Goal: Task Accomplishment & Management: Use online tool/utility

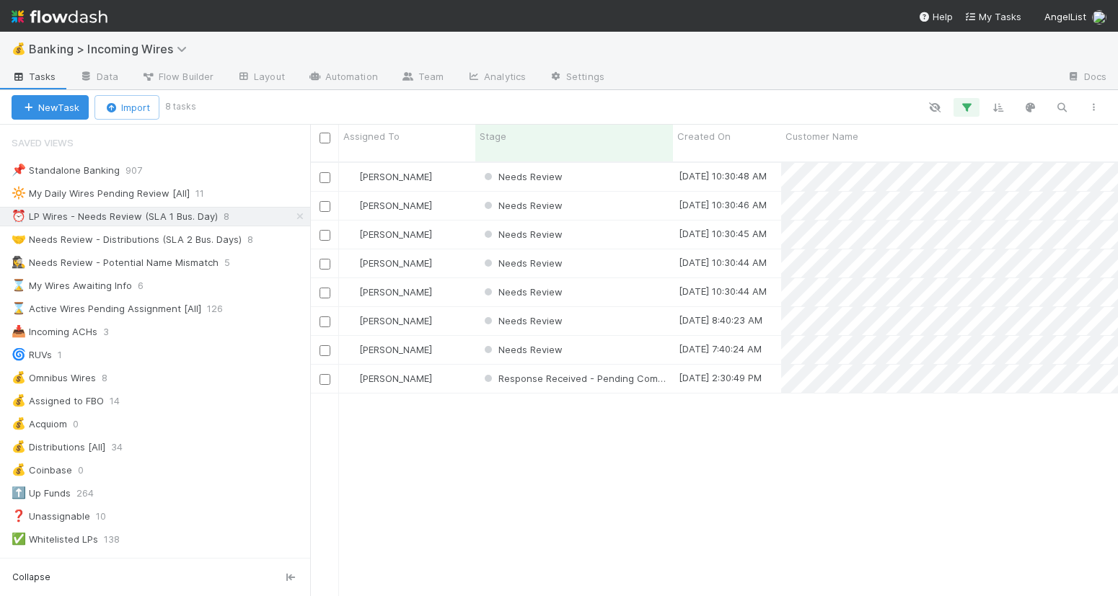
scroll to position [1, 1]
click at [601, 163] on div "Needs Review" at bounding box center [574, 177] width 198 height 28
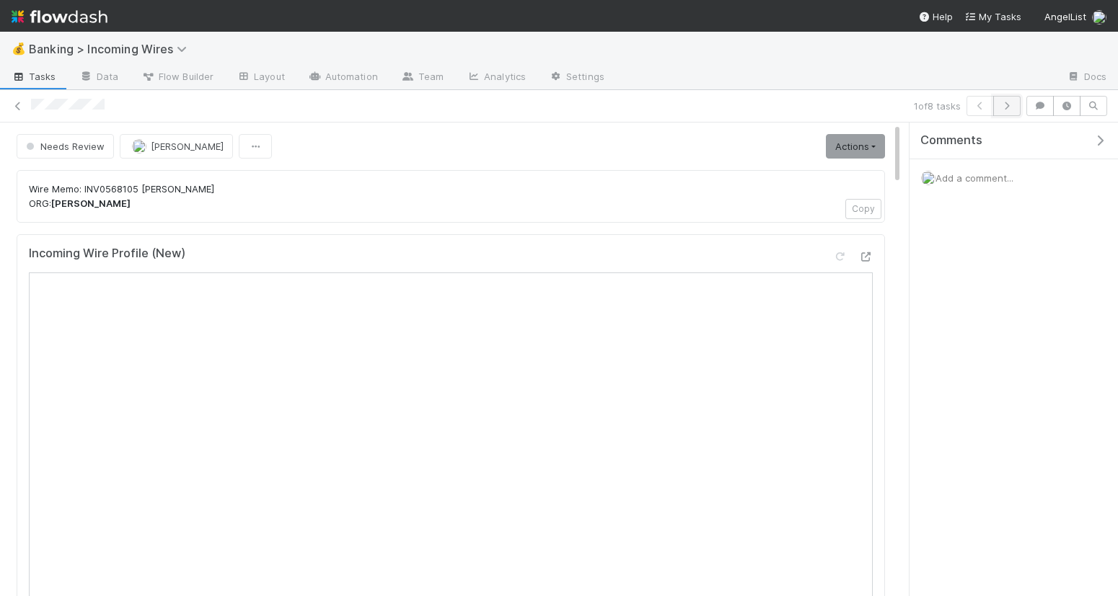
click at [1010, 108] on icon "button" at bounding box center [1006, 106] width 14 height 9
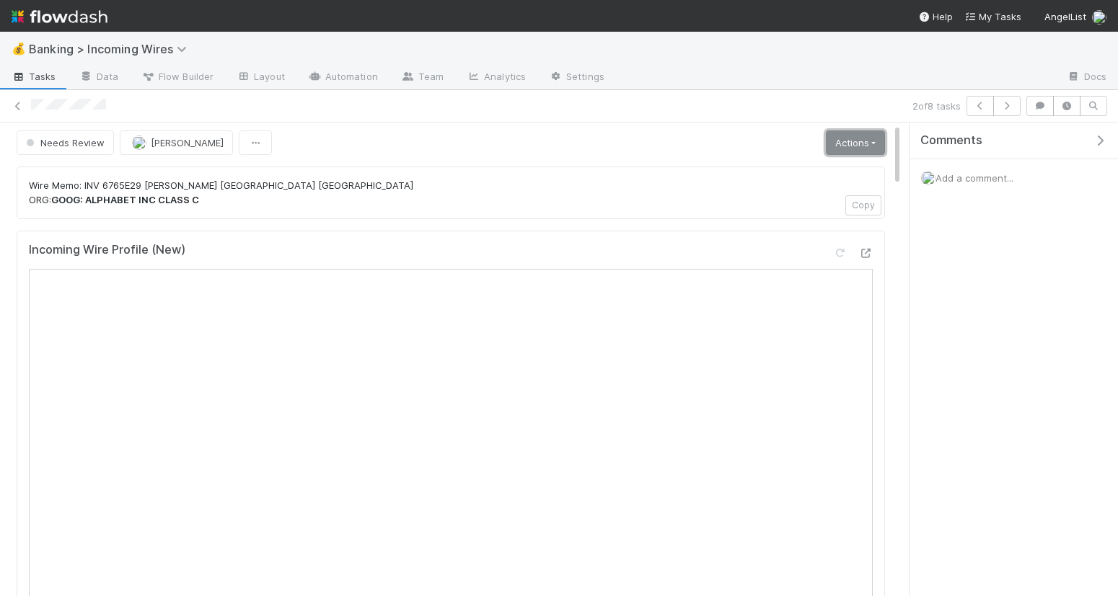
click at [857, 149] on link "Actions" at bounding box center [855, 143] width 59 height 25
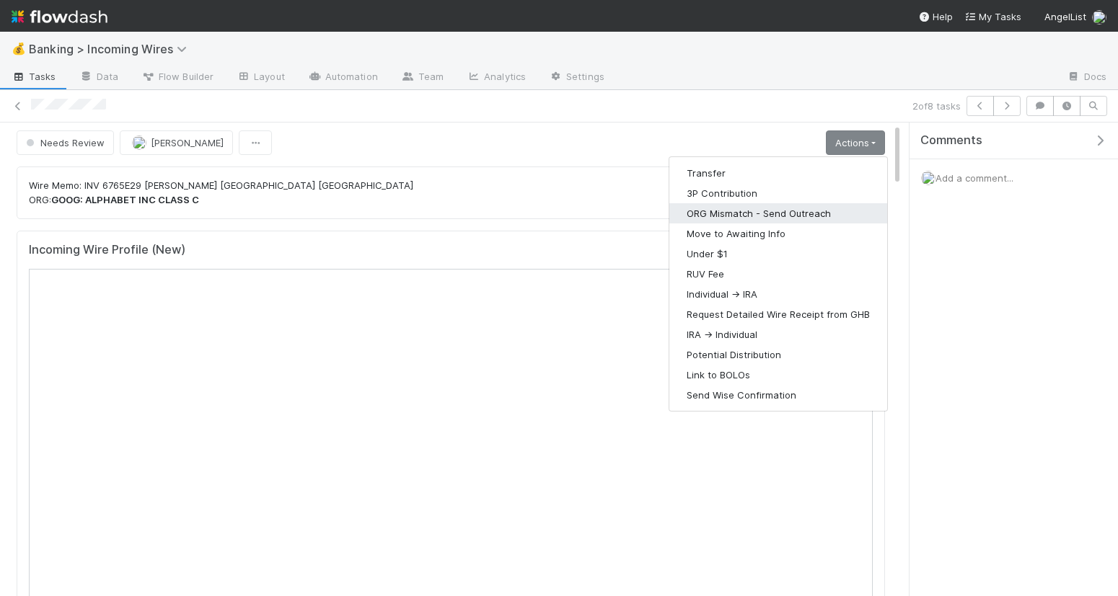
click at [806, 208] on button "ORG Mismatch - Send Outreach" at bounding box center [778, 213] width 218 height 20
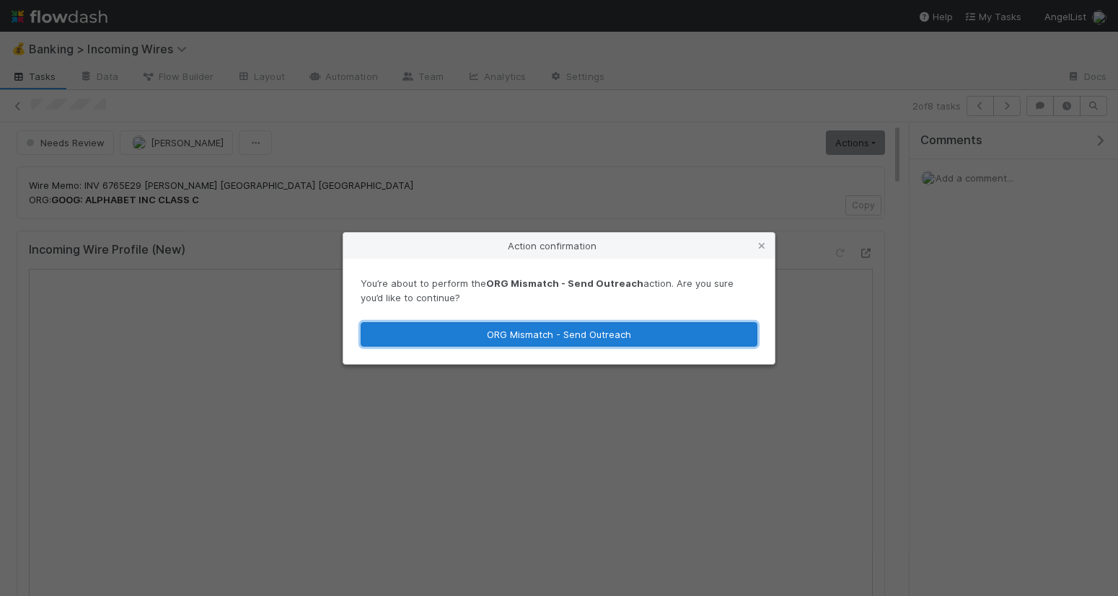
click at [686, 337] on button "ORG Mismatch - Send Outreach" at bounding box center [559, 334] width 397 height 25
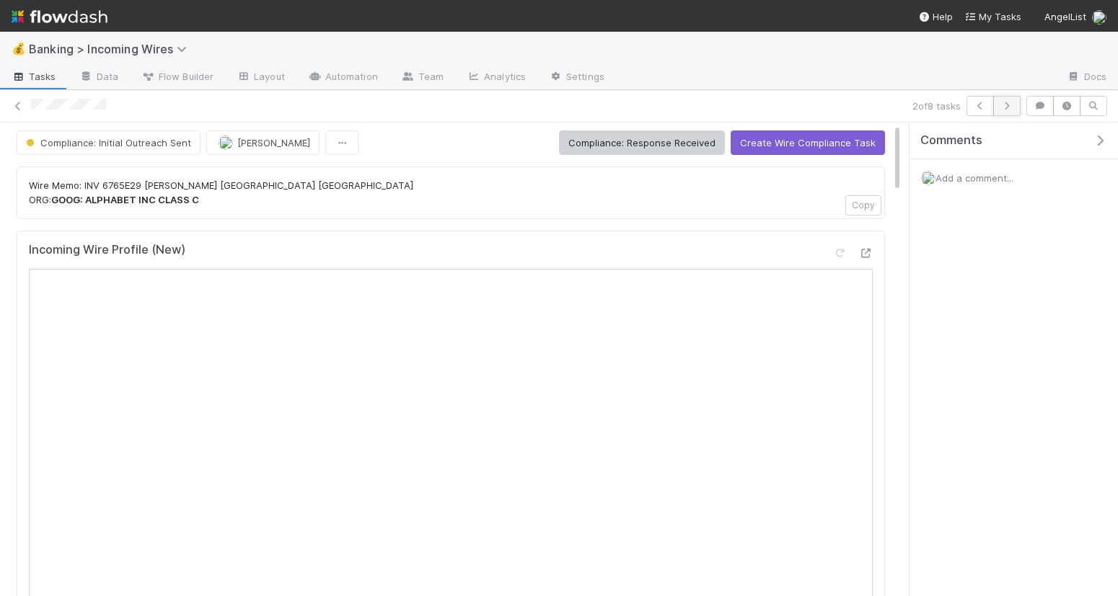
click at [1010, 113] on button "button" at bounding box center [1006, 106] width 27 height 20
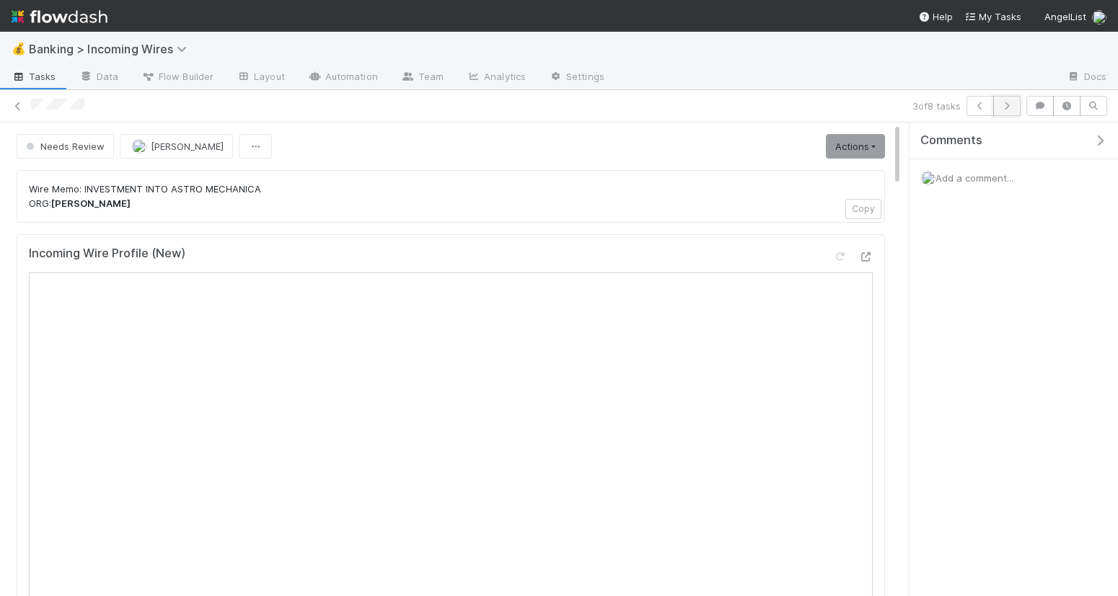
click at [1010, 107] on icon "button" at bounding box center [1006, 106] width 14 height 9
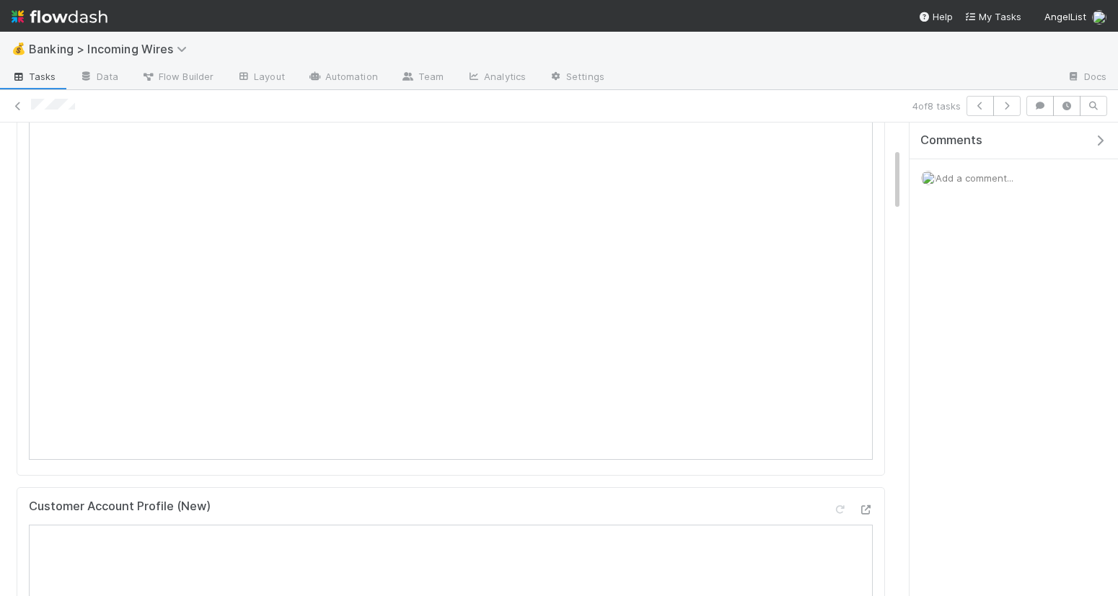
scroll to position [229, 0]
click at [1016, 112] on button "button" at bounding box center [1006, 106] width 27 height 20
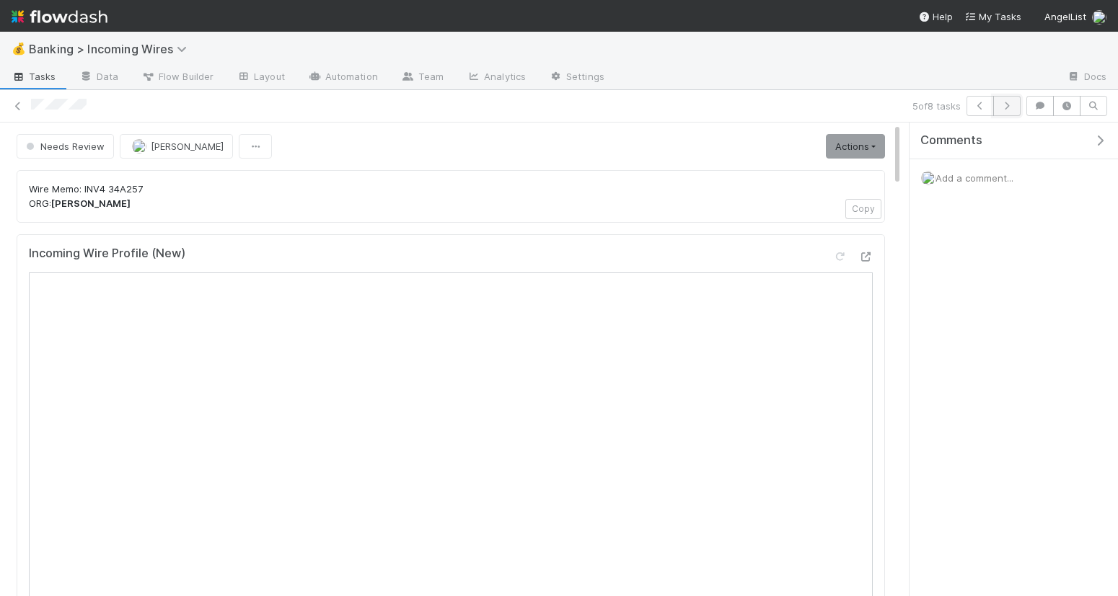
click at [1004, 105] on icon "button" at bounding box center [1006, 106] width 14 height 9
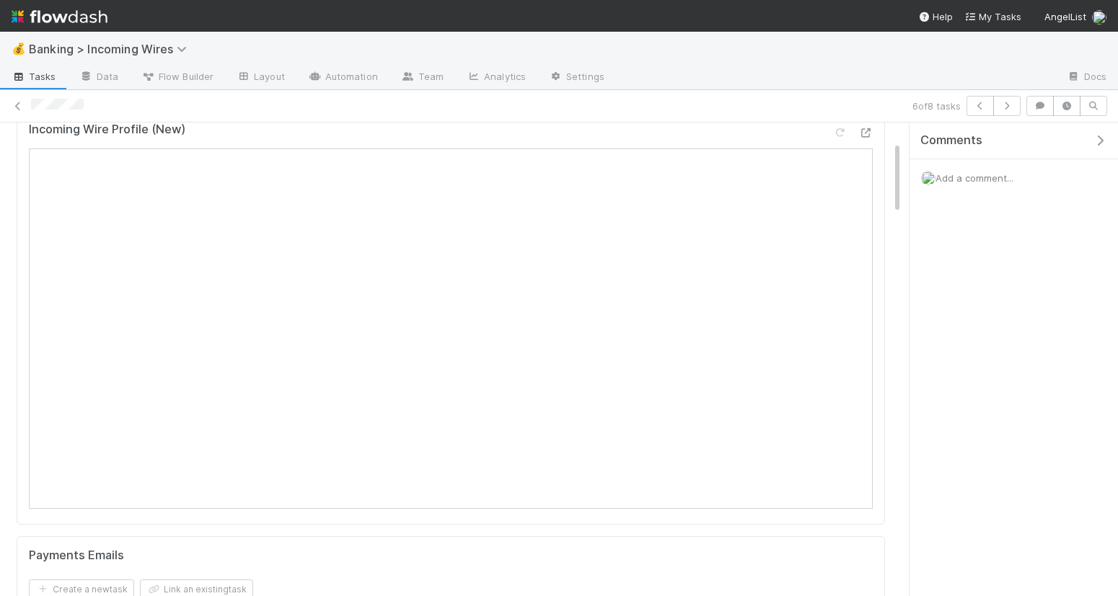
scroll to position [323, 0]
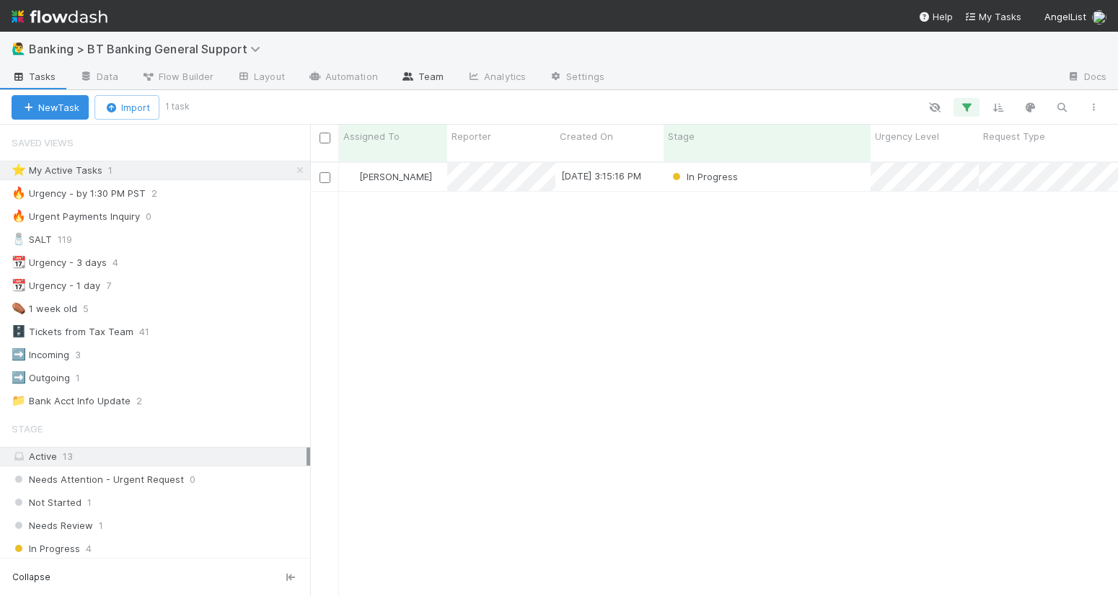
scroll to position [447, 808]
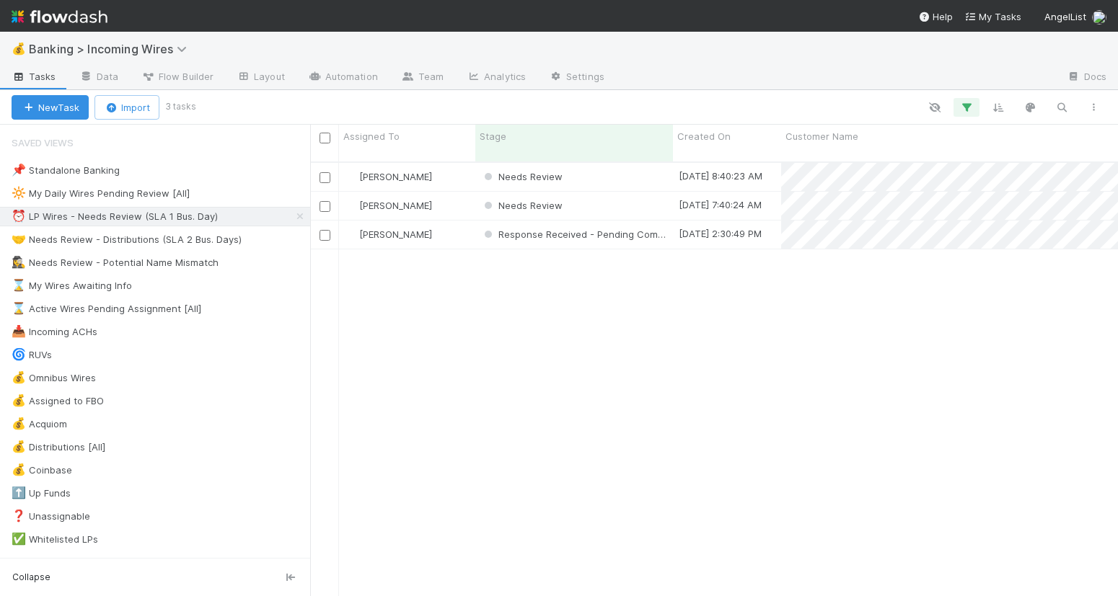
scroll to position [1, 1]
click at [160, 241] on div "🤝 Needs Review - Distributions (SLA 2 Bus. Days)" at bounding box center [127, 240] width 230 height 18
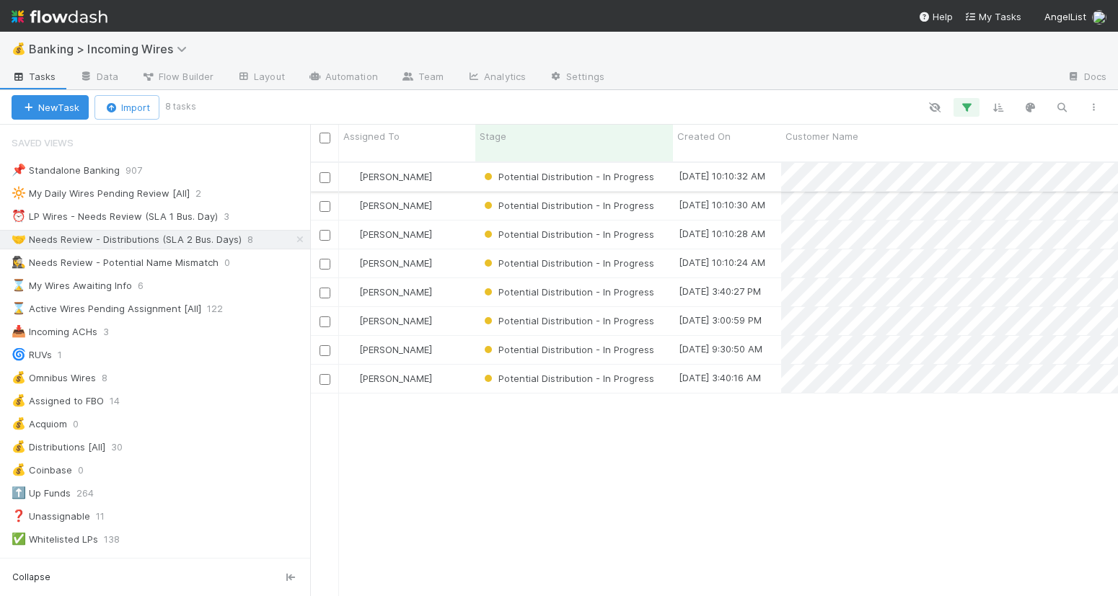
scroll to position [447, 808]
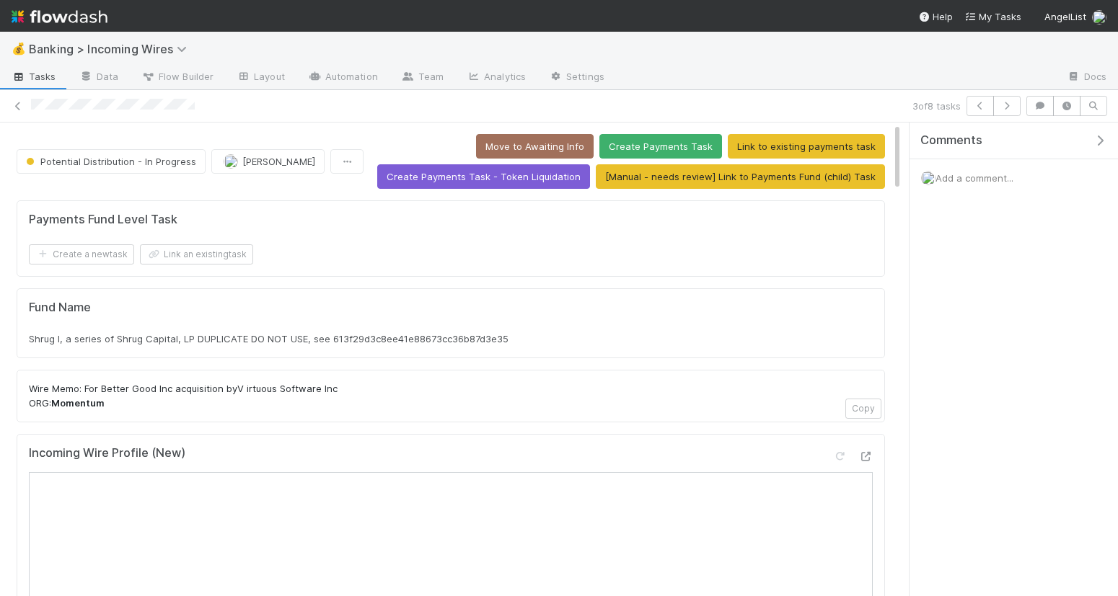
click at [996, 177] on span "Add a comment..." at bounding box center [974, 178] width 78 height 12
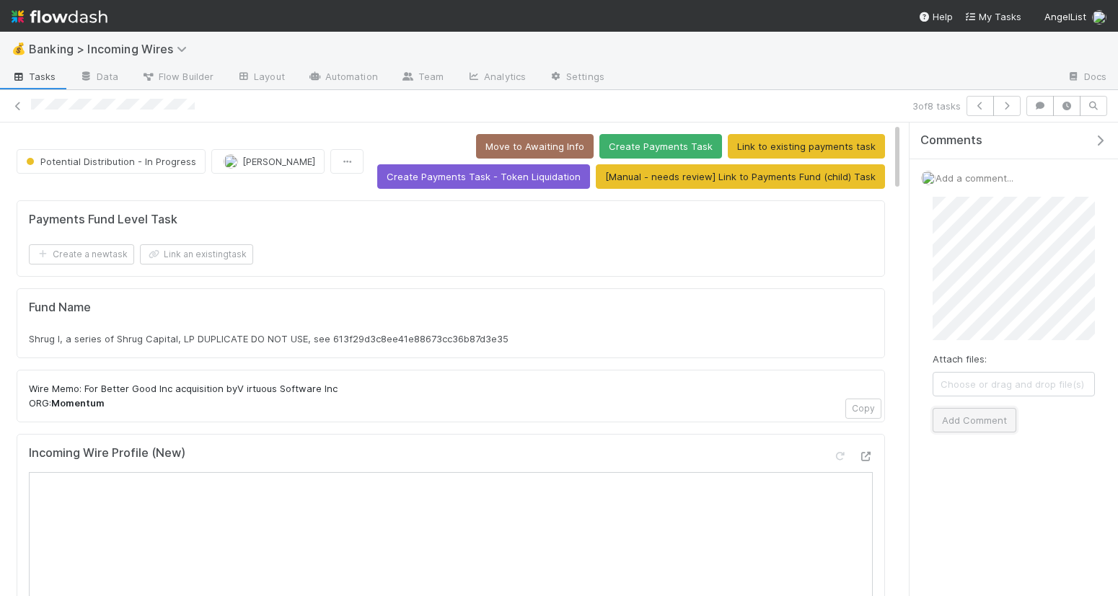
click at [955, 425] on button "Add Comment" at bounding box center [974, 420] width 84 height 25
click at [1007, 107] on icon "button" at bounding box center [1006, 106] width 14 height 9
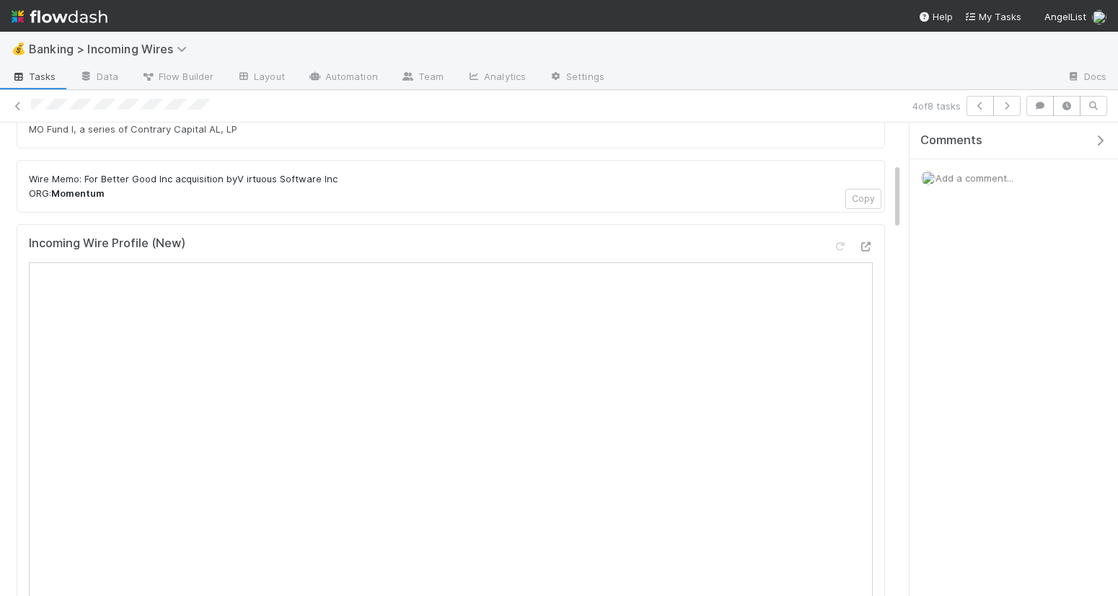
scroll to position [285, 0]
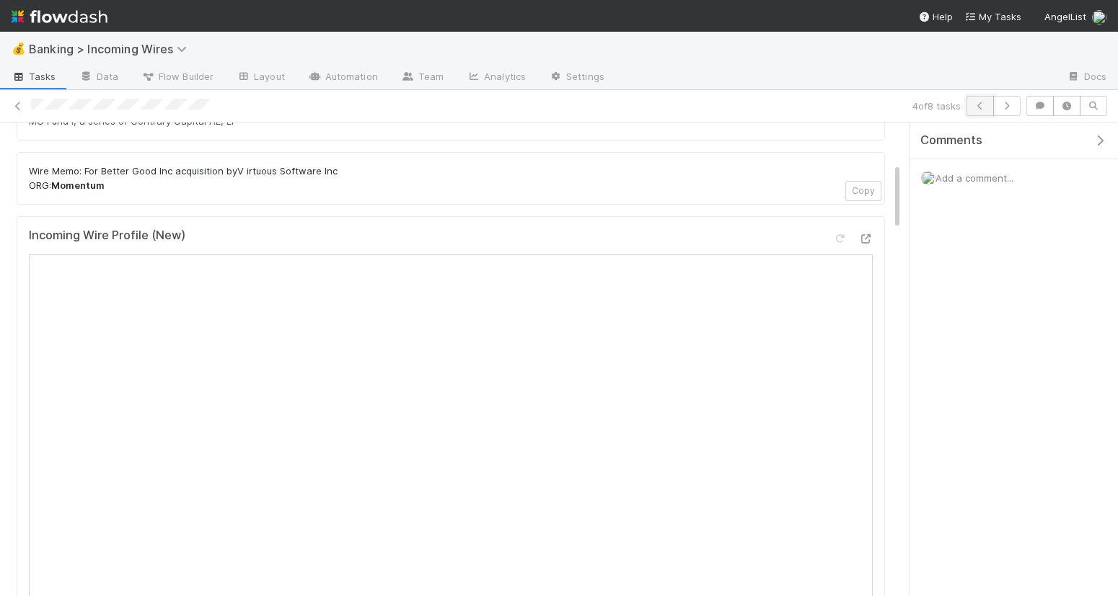
click at [974, 109] on icon "button" at bounding box center [980, 106] width 14 height 9
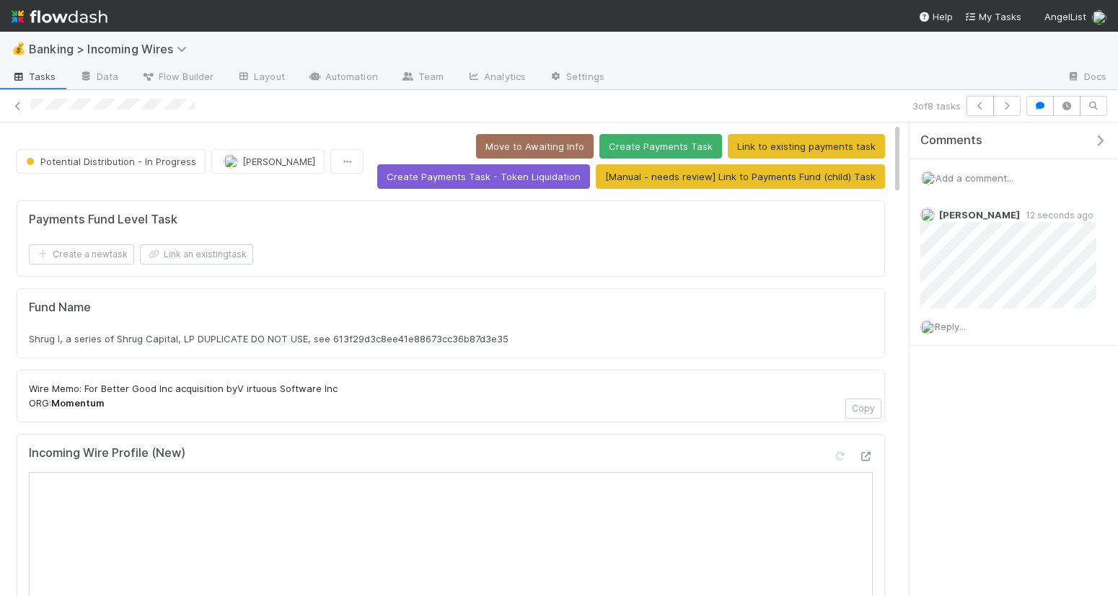
click at [974, 109] on icon "button" at bounding box center [980, 106] width 14 height 9
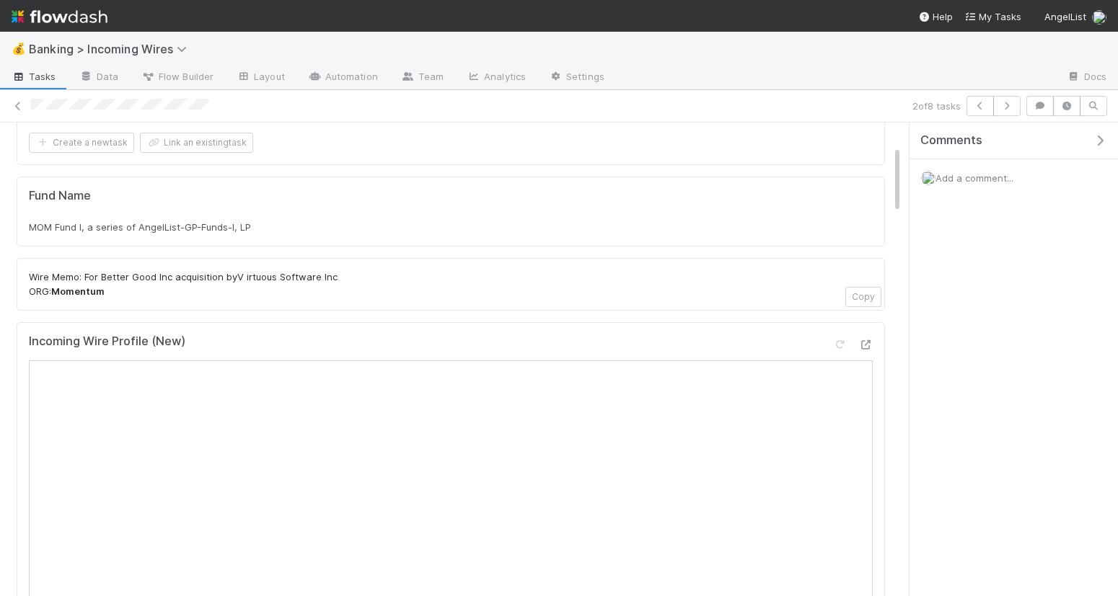
scroll to position [328, 0]
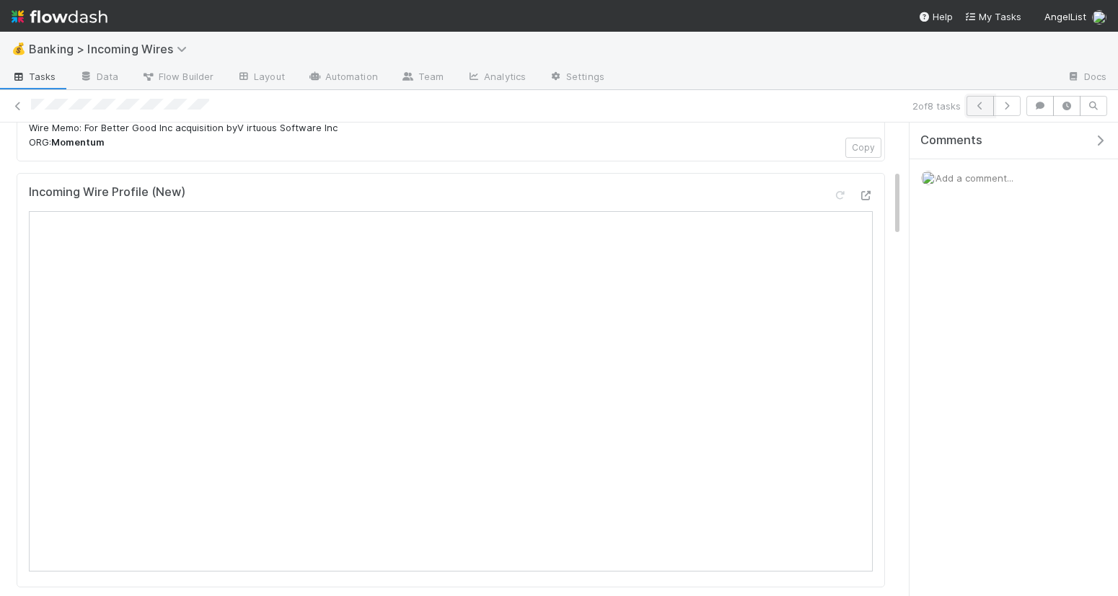
click at [974, 110] on button "button" at bounding box center [979, 106] width 27 height 20
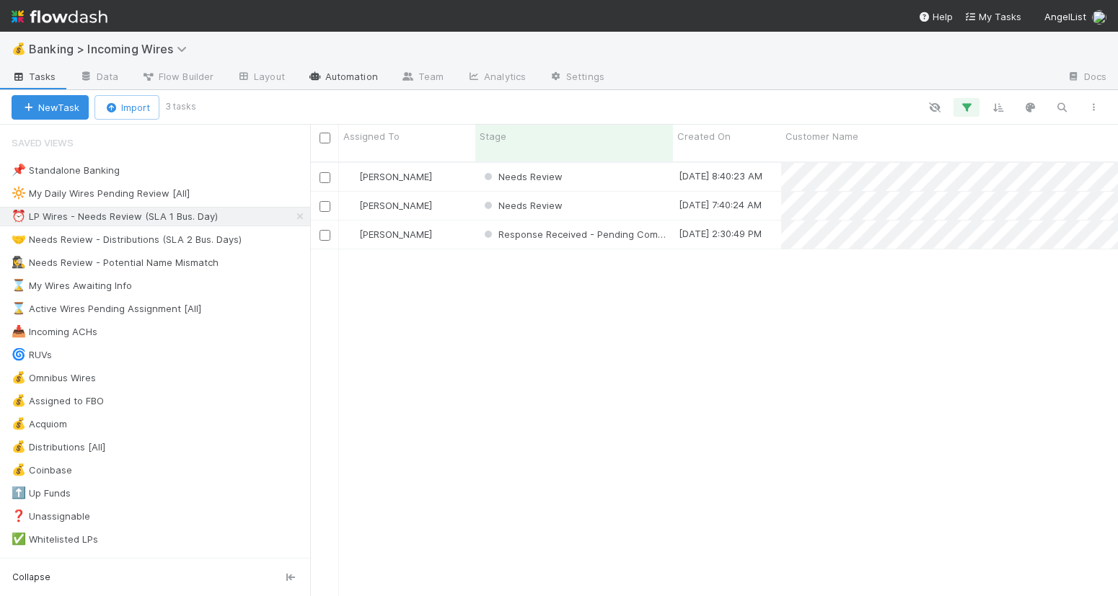
scroll to position [447, 808]
click at [162, 242] on div "🤝 Needs Review - Distributions (SLA 2 Bus. Days)" at bounding box center [127, 240] width 230 height 18
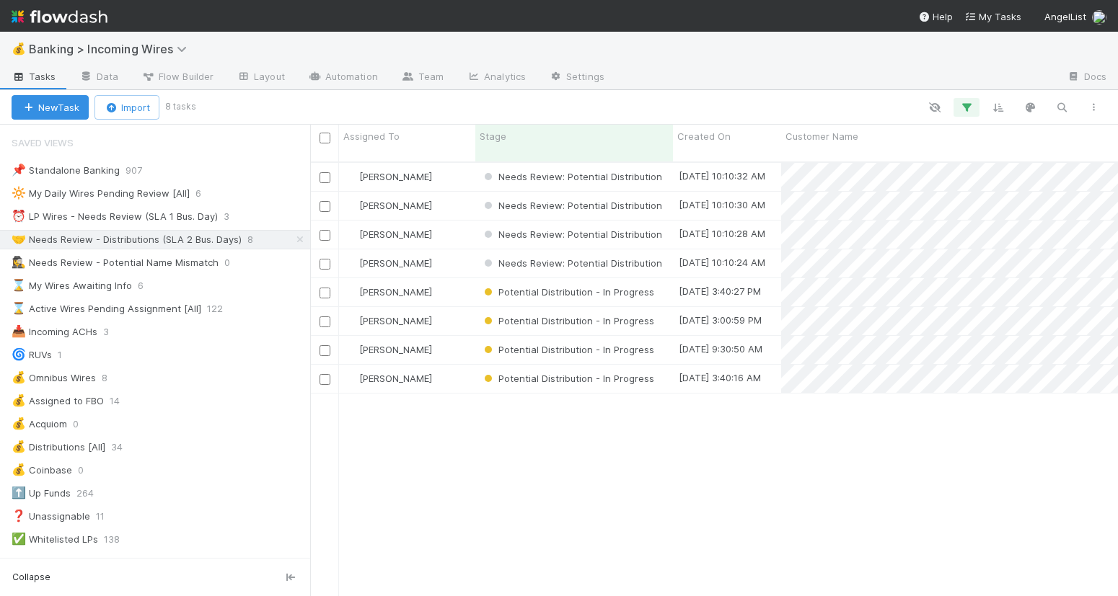
scroll to position [447, 808]
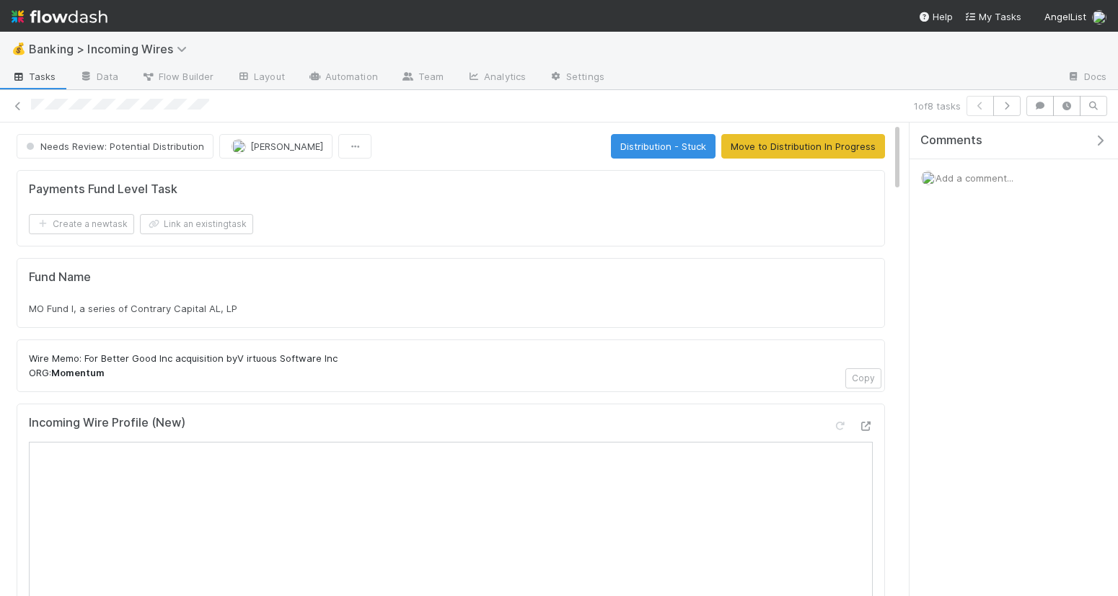
click at [205, 306] on span "MO Fund I, a series of Contrary Capital AL, LP" at bounding box center [133, 309] width 208 height 12
click at [206, 306] on span "MO Fund I, a series of Contrary Capital AL, LP" at bounding box center [133, 309] width 208 height 12
copy div "MO Fund I, a series of Contrary Capital AL, LP"
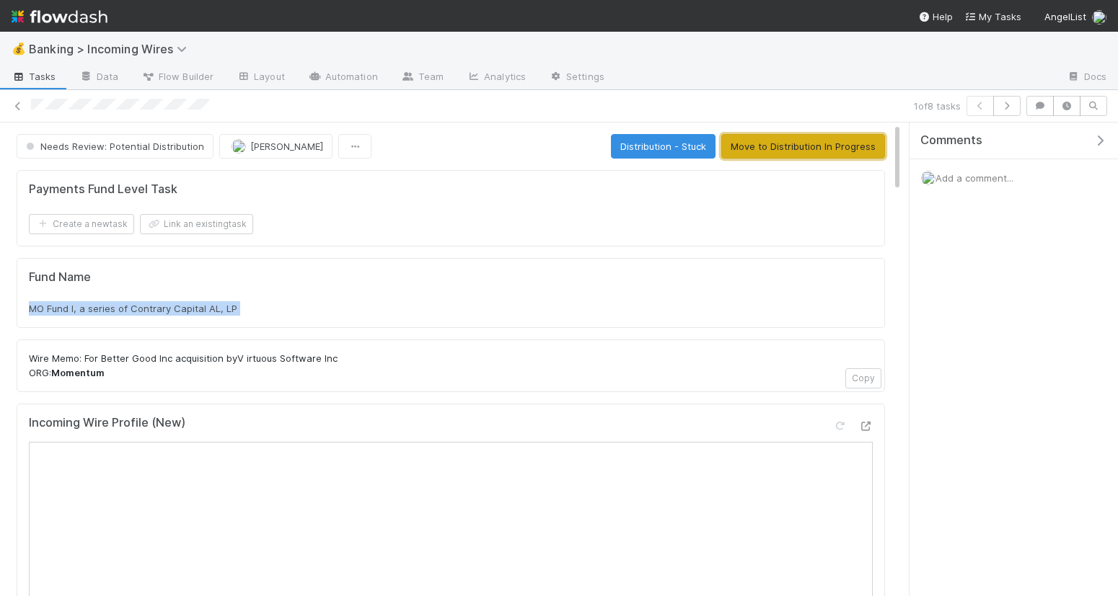
click at [795, 149] on button "Move to Distribution In Progress" at bounding box center [803, 146] width 164 height 25
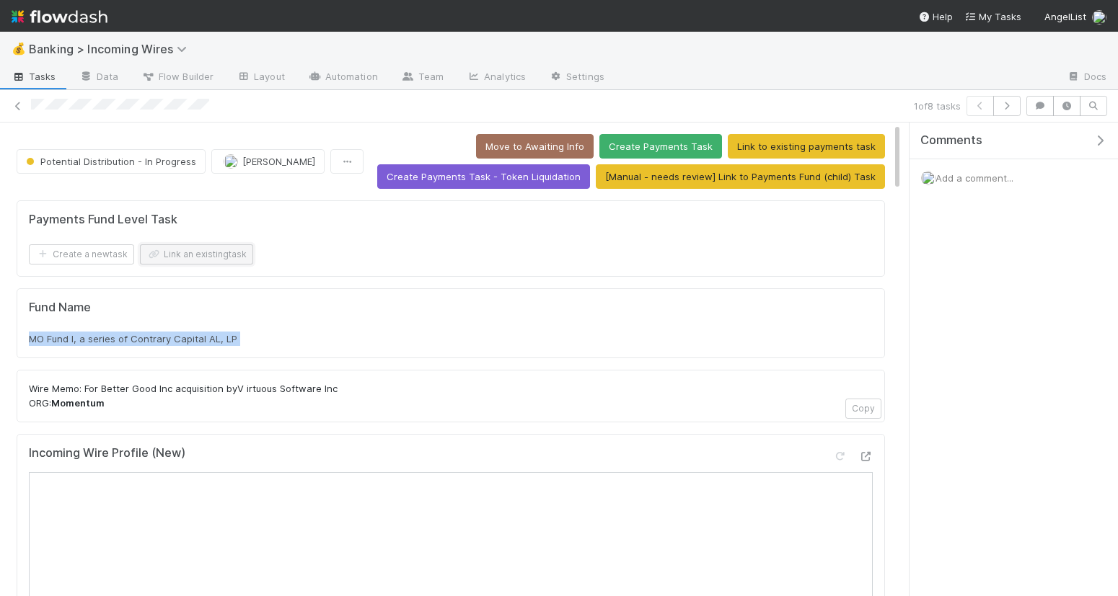
click at [226, 252] on button "Link an existing task" at bounding box center [196, 254] width 113 height 20
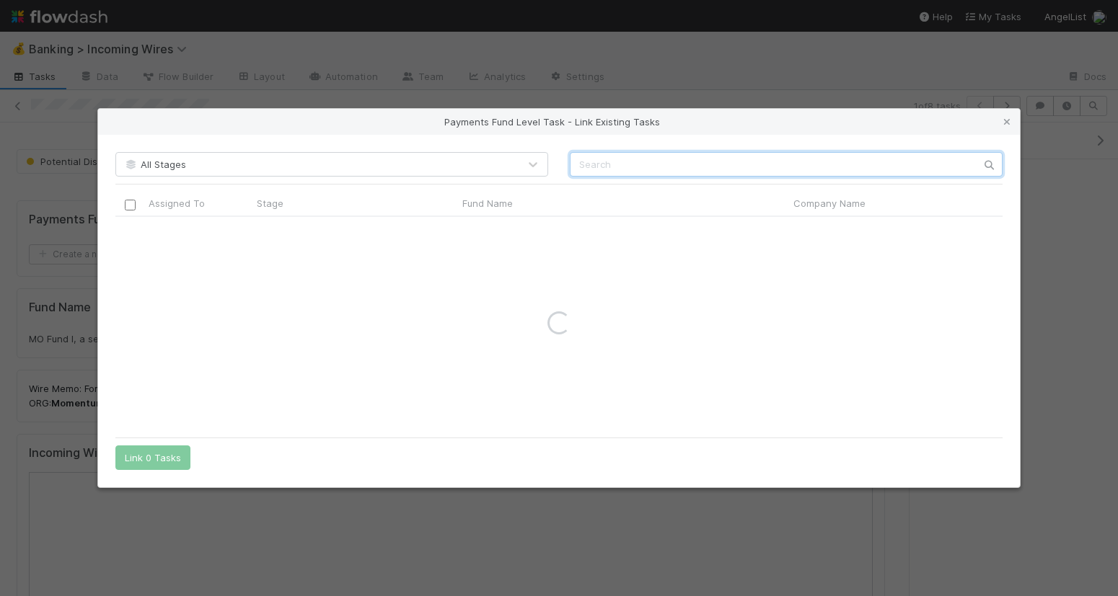
click at [645, 157] on input "text" at bounding box center [786, 164] width 433 height 25
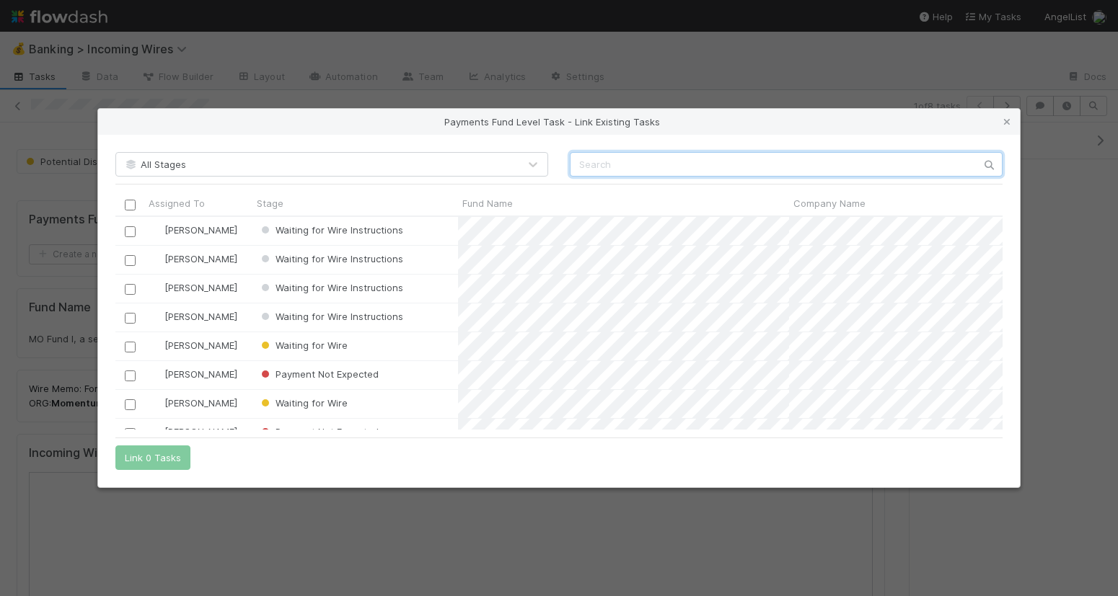
paste input "MO Fund I, a series of Contrary Capital AL, LP"
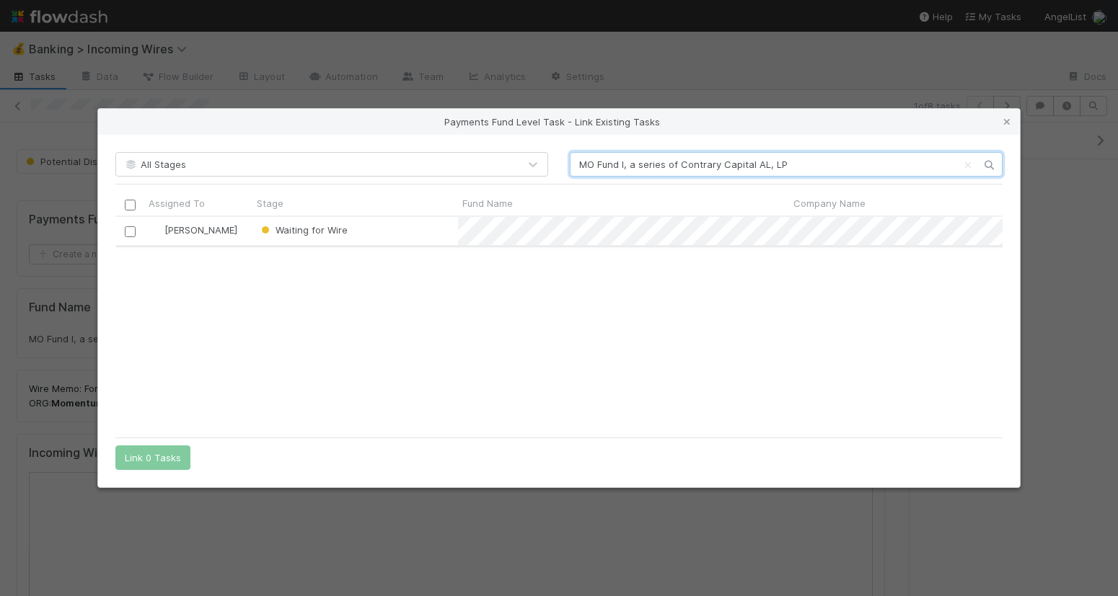
type input "MO Fund I, a series of Contrary Capital AL, LP"
click at [132, 227] on input "checkbox" at bounding box center [130, 231] width 11 height 11
click at [151, 457] on button "Link 1 Task" at bounding box center [149, 458] width 69 height 25
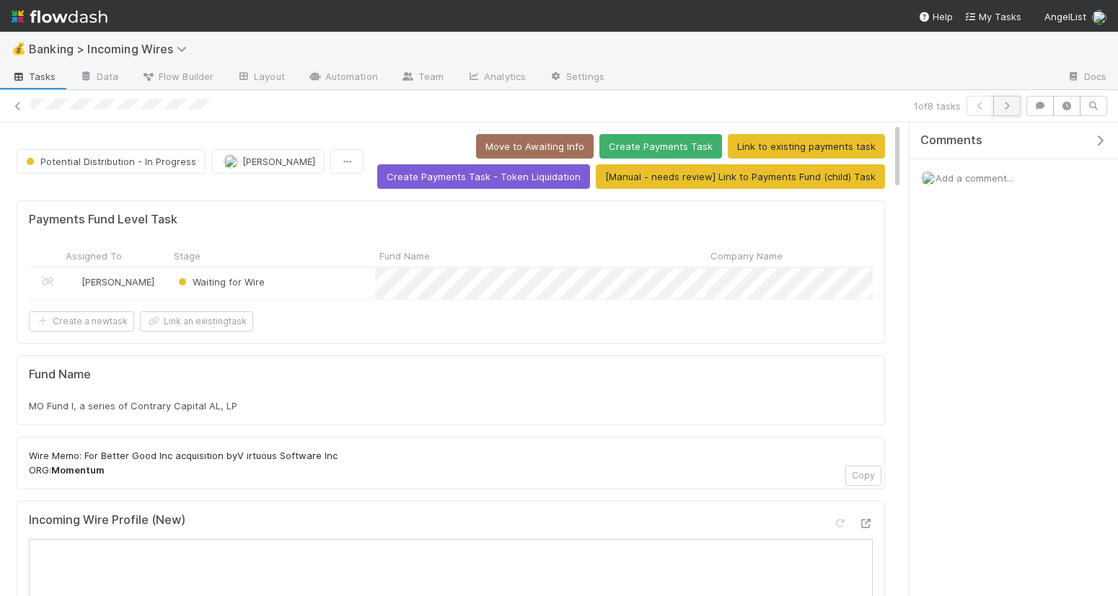
click at [1011, 108] on icon "button" at bounding box center [1006, 106] width 14 height 9
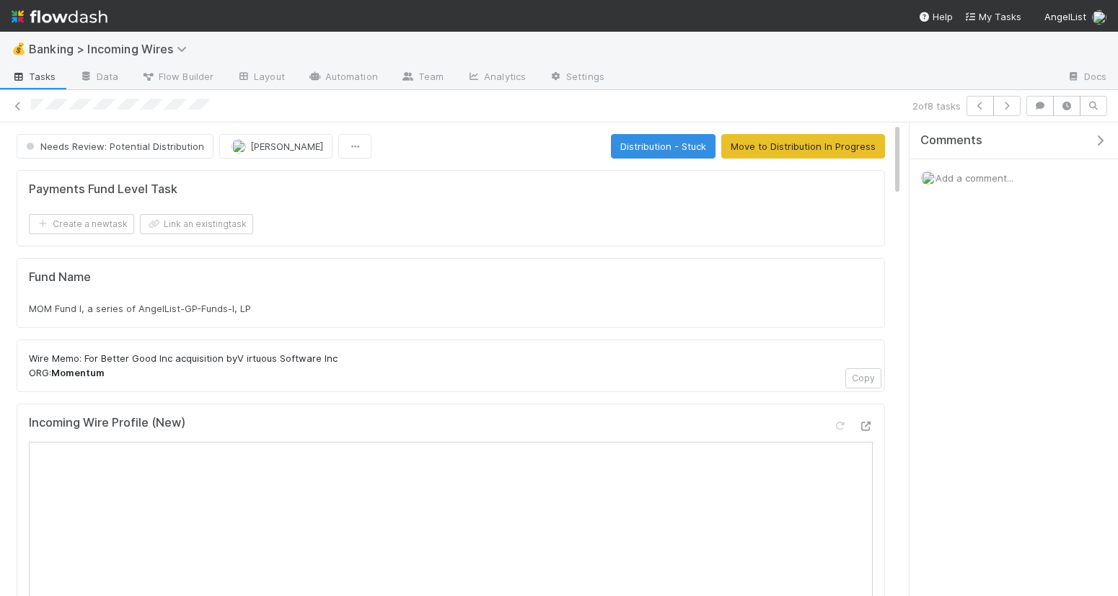
click at [194, 308] on span "MOM Fund I, a series of AngelList-GP-Funds-I, LP" at bounding box center [140, 309] width 222 height 12
copy div "MOM Fund I, a series of AngelList-GP-Funds-I, LP"
click at [232, 231] on button "Link an existing task" at bounding box center [196, 224] width 113 height 20
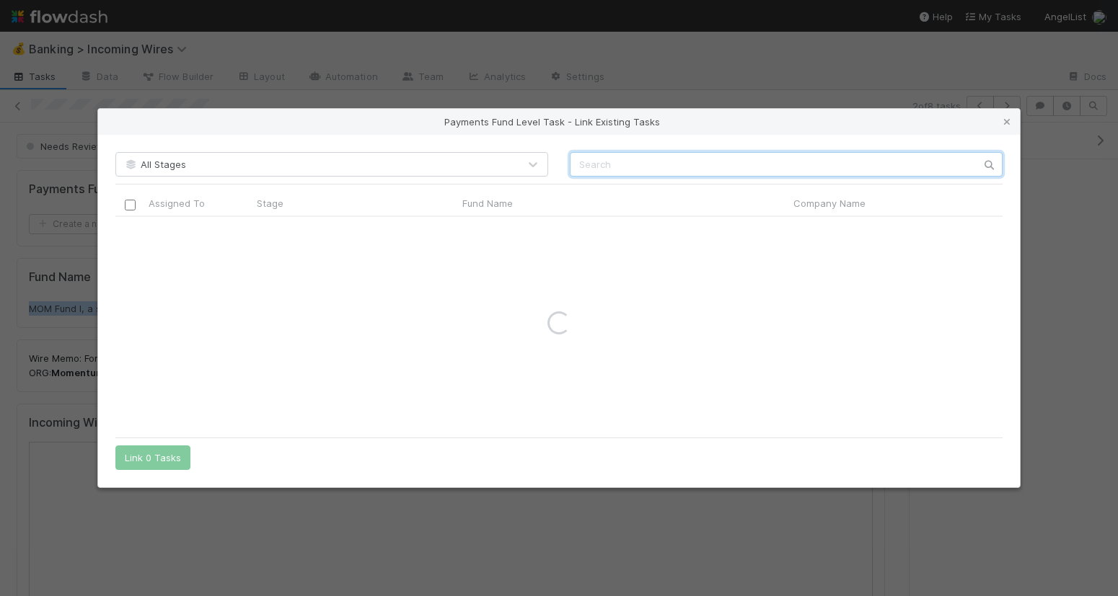
click at [619, 166] on input "text" at bounding box center [786, 164] width 433 height 25
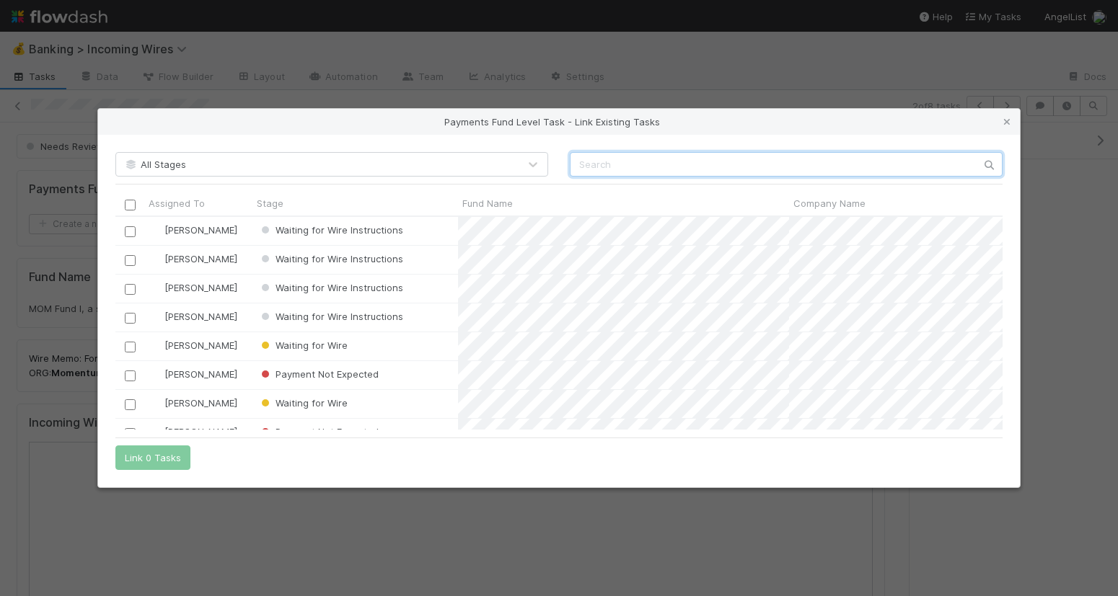
scroll to position [213, 887]
paste input "MOM Fund I, a series of AngelList-GP-Funds-I, LP"
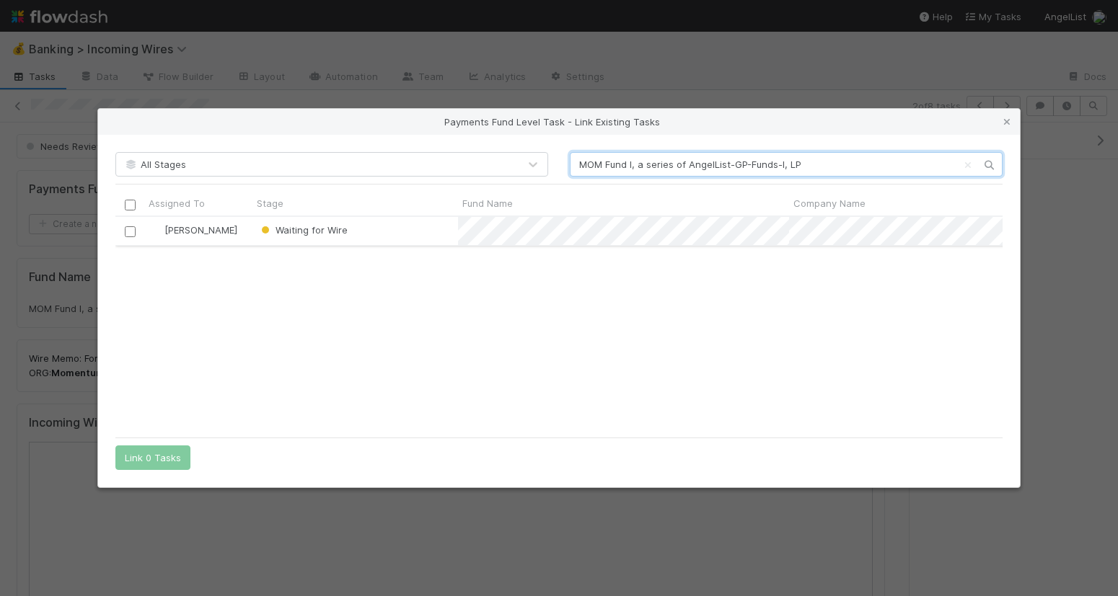
type input "MOM Fund I, a series of AngelList-GP-Funds-I, LP"
click at [131, 235] on input "checkbox" at bounding box center [130, 231] width 11 height 11
click at [168, 459] on button "Link 1 Task" at bounding box center [149, 458] width 69 height 25
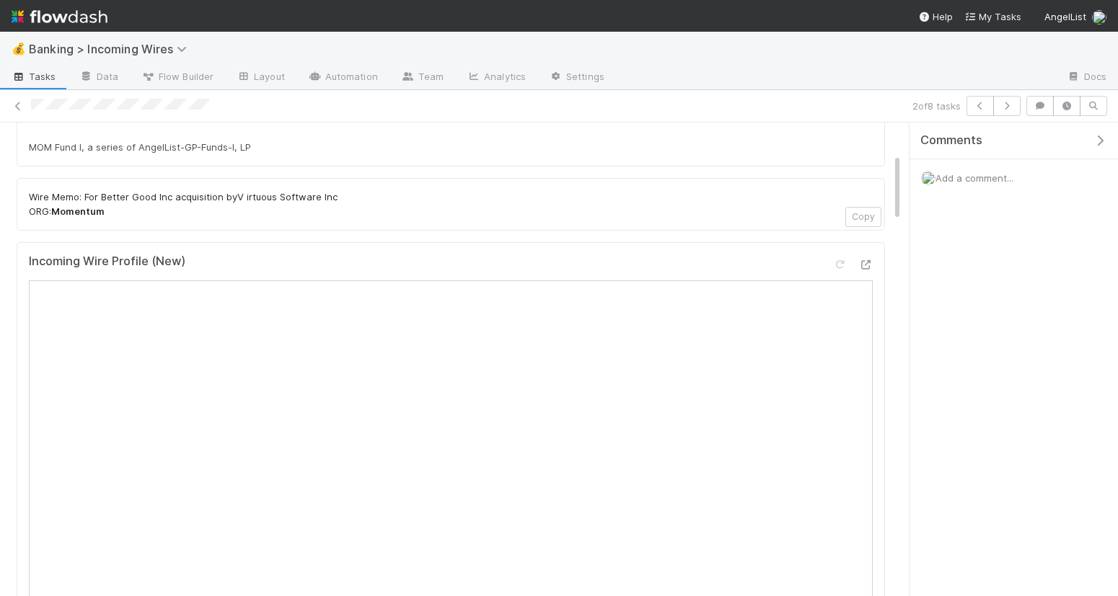
scroll to position [0, 0]
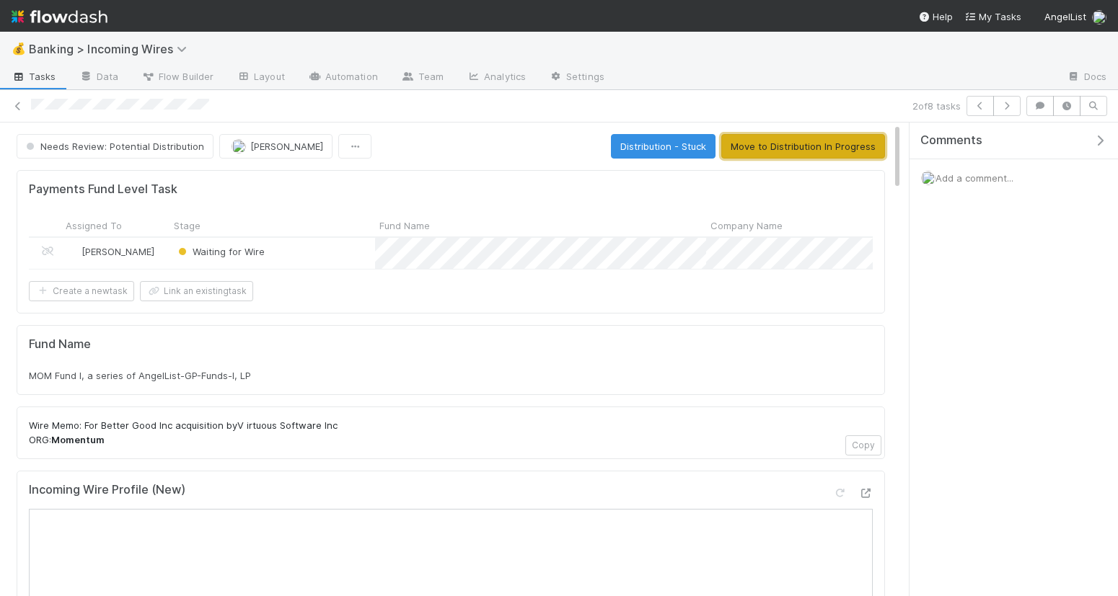
drag, startPoint x: 806, startPoint y: 138, endPoint x: 789, endPoint y: 146, distance: 19.3
click at [806, 138] on button "Move to Distribution In Progress" at bounding box center [803, 146] width 164 height 25
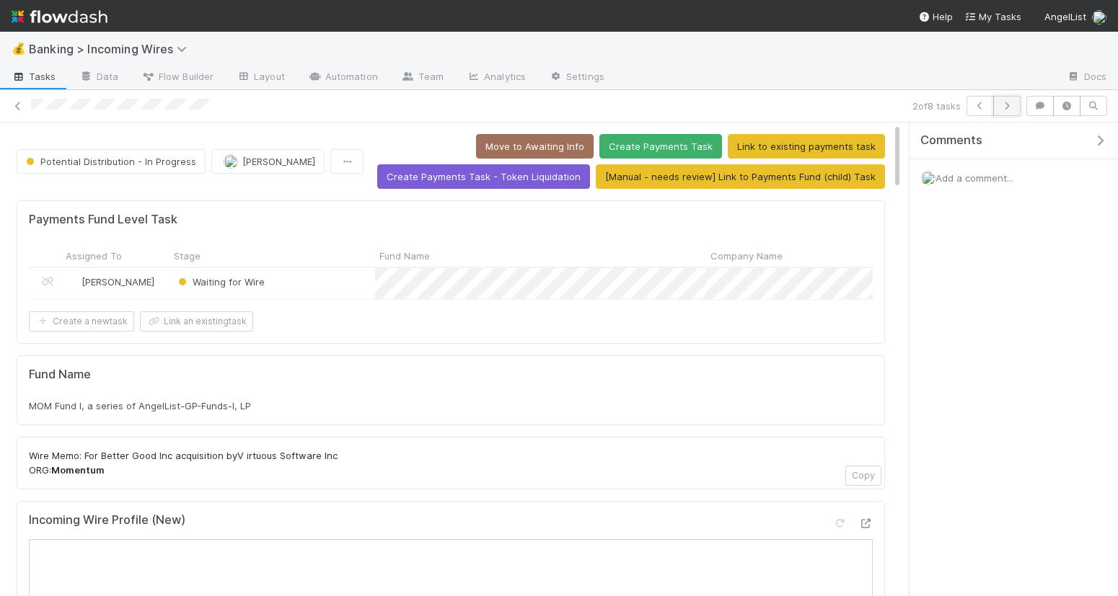
click at [1005, 110] on button "button" at bounding box center [1006, 106] width 27 height 20
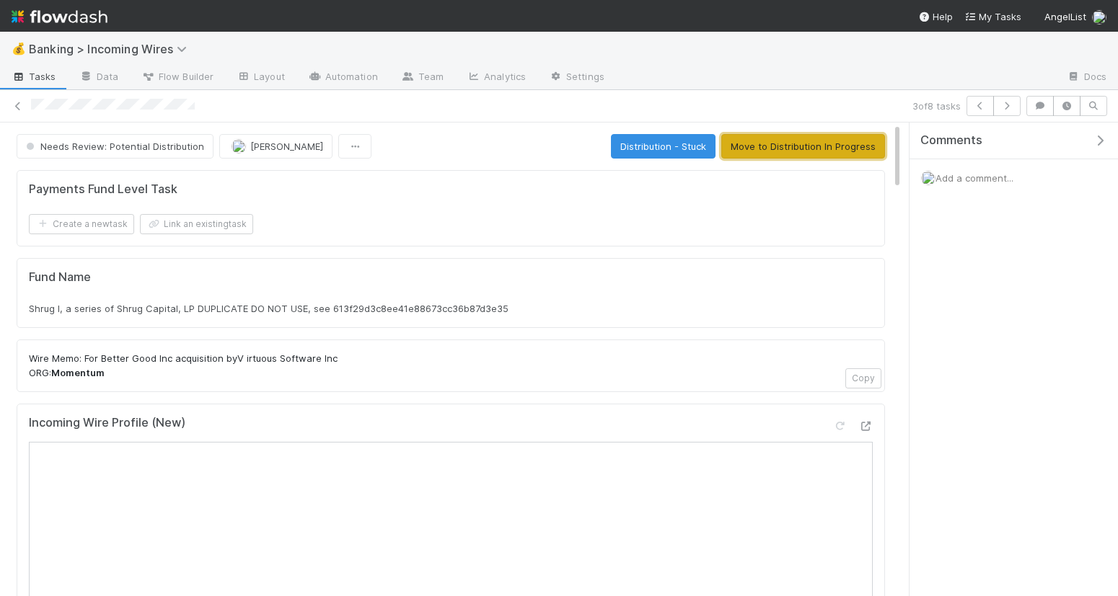
click at [827, 148] on button "Move to Distribution In Progress" at bounding box center [803, 146] width 164 height 25
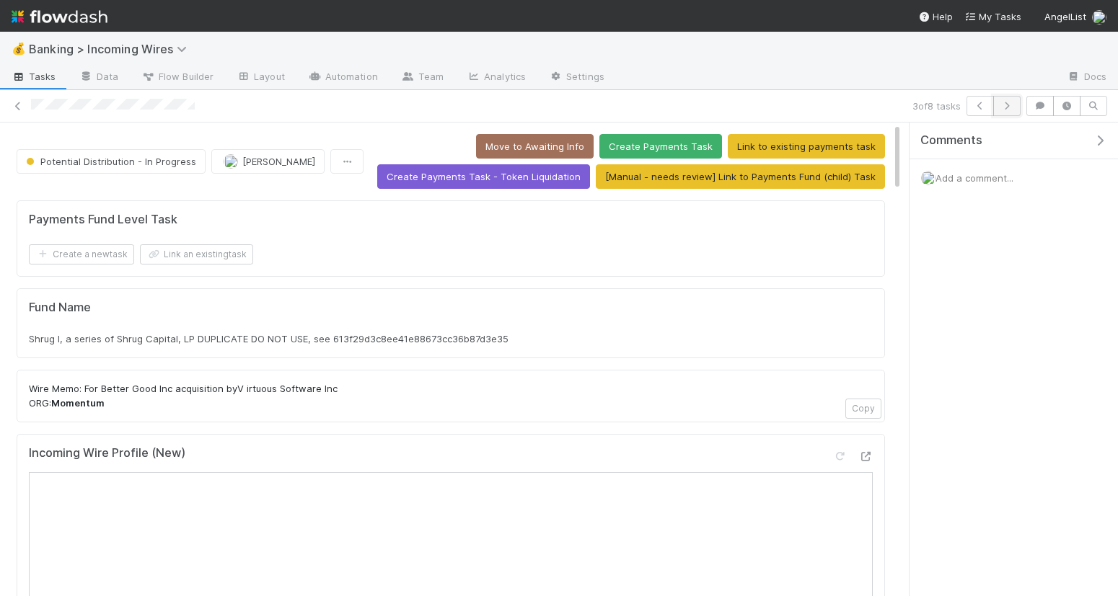
click at [1009, 105] on icon "button" at bounding box center [1006, 106] width 14 height 9
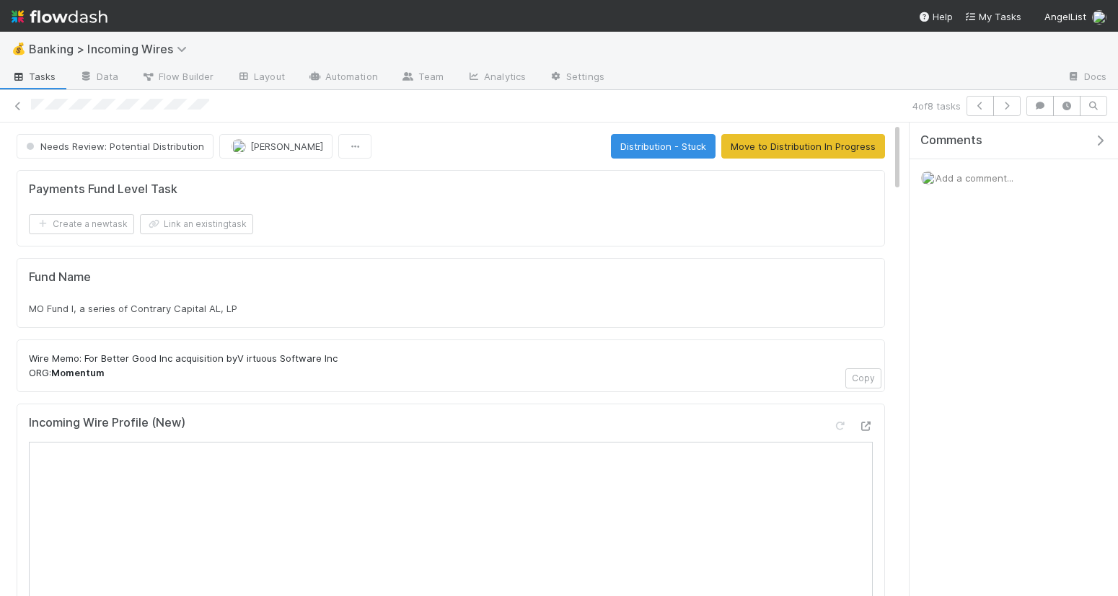
click at [146, 309] on span "MO Fund I, a series of Contrary Capital AL, LP" at bounding box center [133, 309] width 208 height 12
copy div "MO Fund I, a series of Contrary Capital AL, LP"
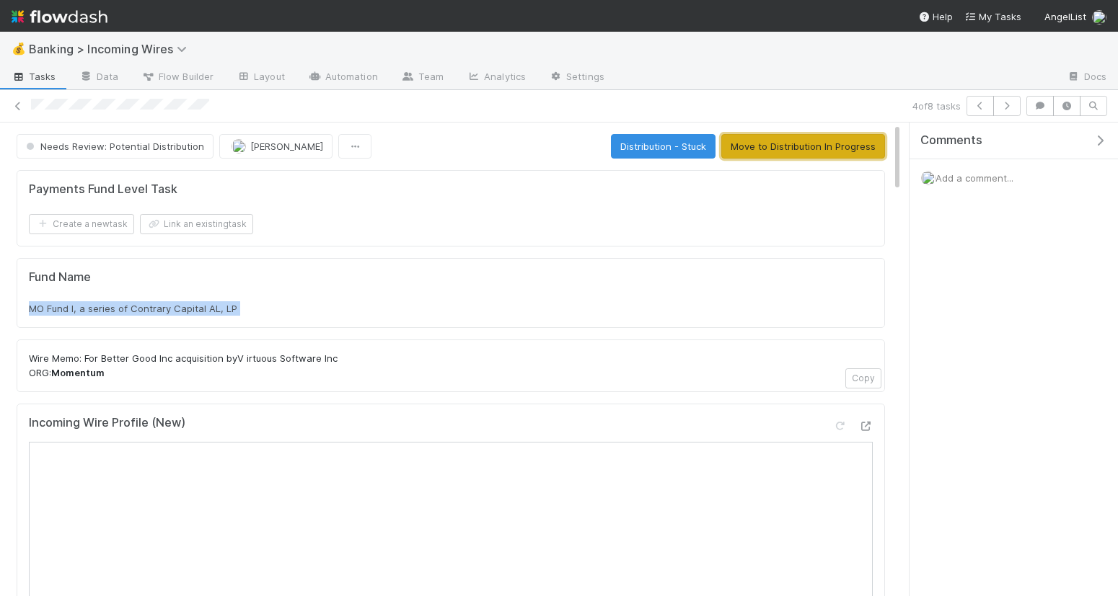
click at [818, 151] on button "Move to Distribution In Progress" at bounding box center [803, 146] width 164 height 25
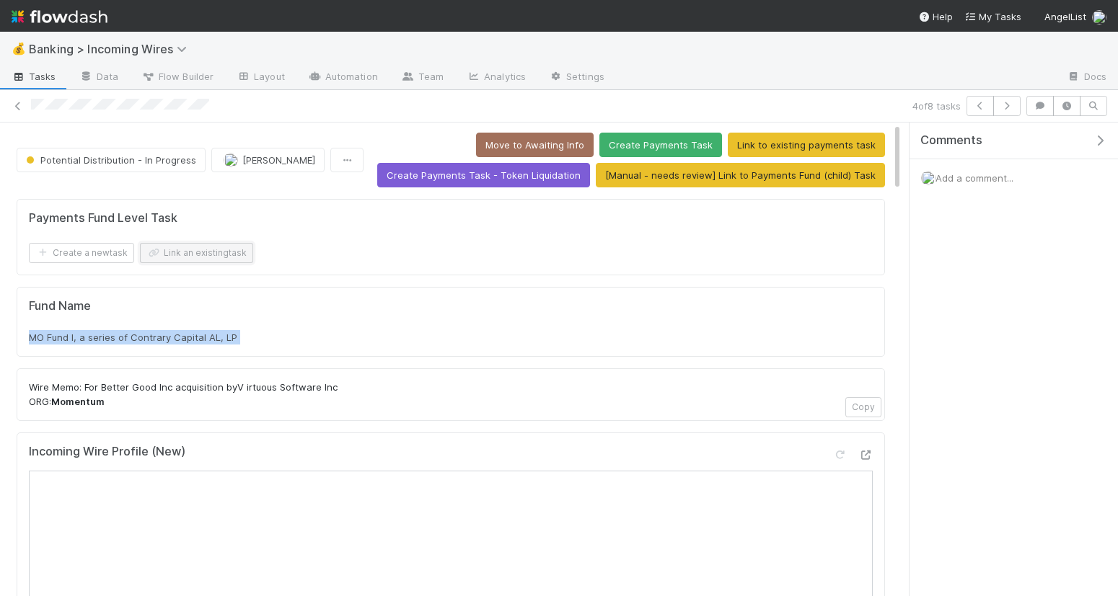
click at [212, 246] on button "Link an existing task" at bounding box center [196, 253] width 113 height 20
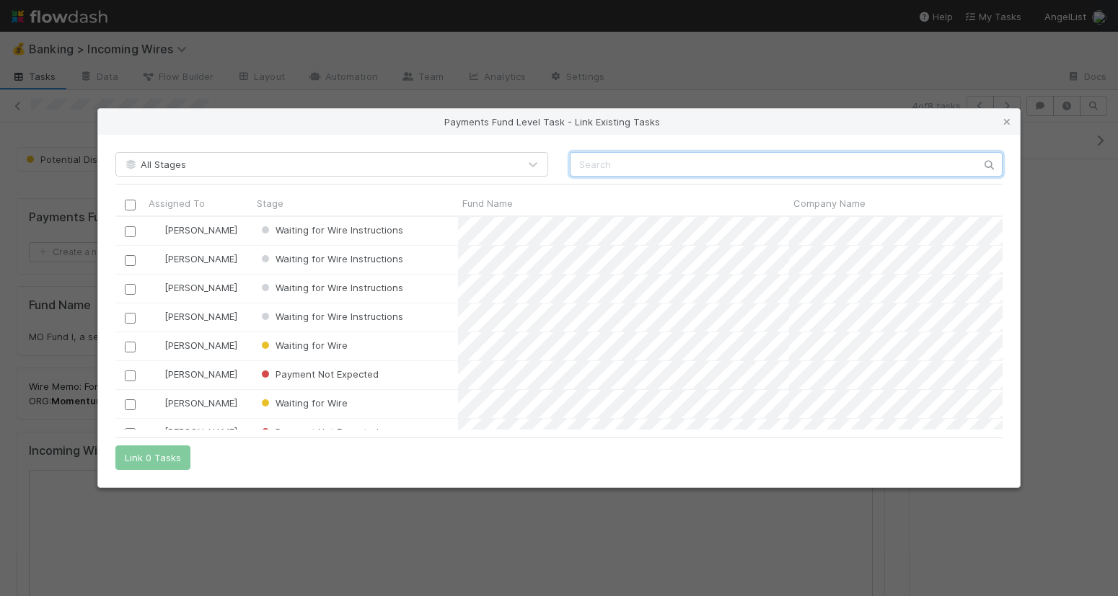
click at [645, 164] on input "text" at bounding box center [786, 164] width 433 height 25
paste input "MO Fund I, a series of Contrary Capital AL, LP"
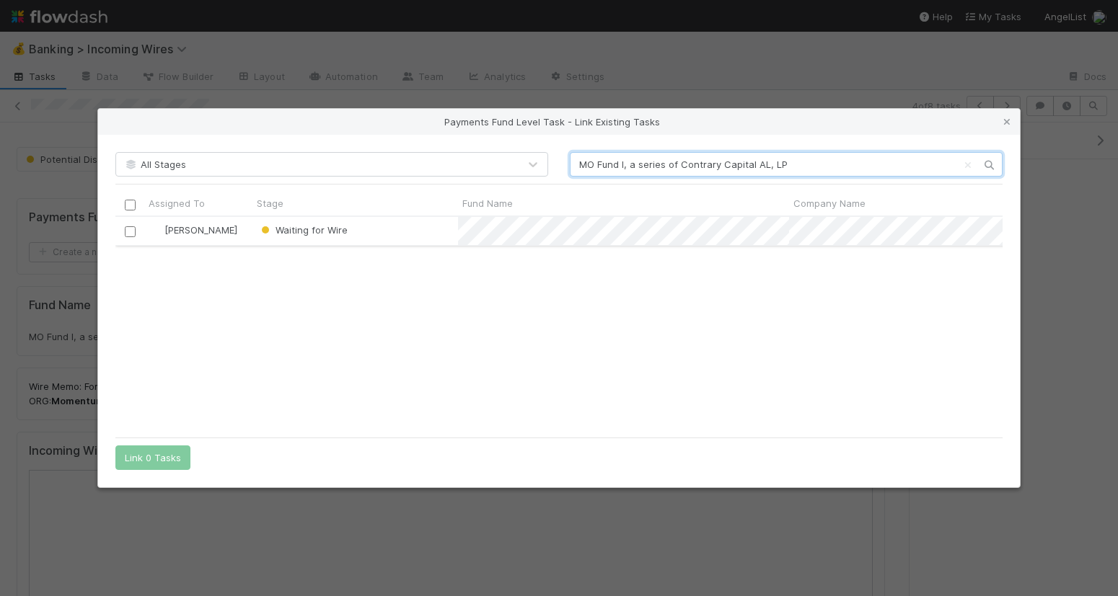
type input "MO Fund I, a series of Contrary Capital AL, LP"
click at [128, 233] on input "checkbox" at bounding box center [130, 231] width 11 height 11
click at [173, 459] on button "Link 1 Task" at bounding box center [149, 458] width 69 height 25
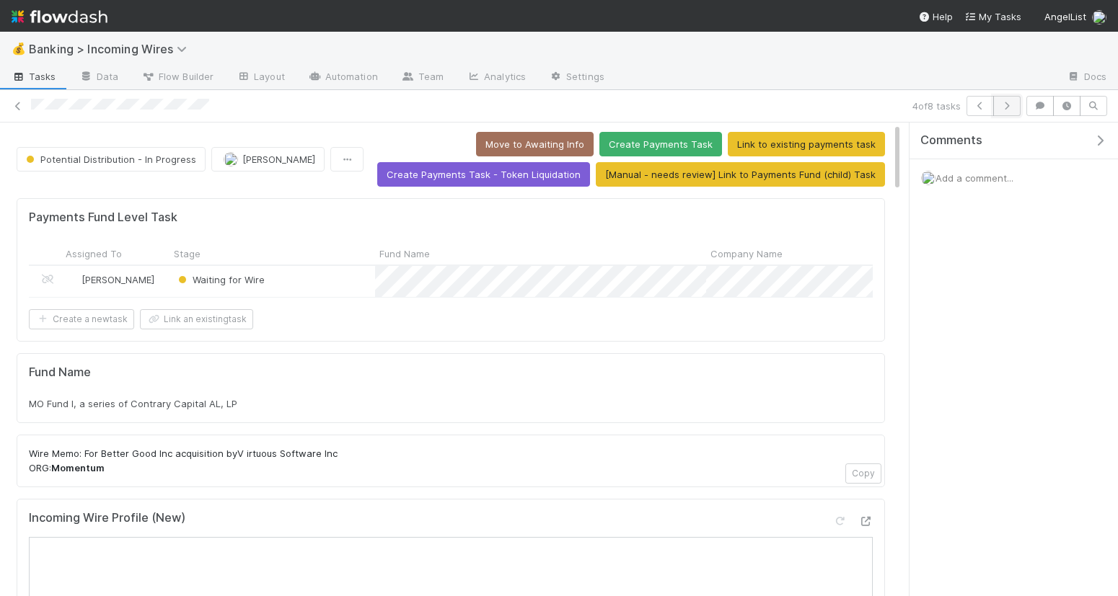
click at [1006, 110] on button "button" at bounding box center [1006, 106] width 27 height 20
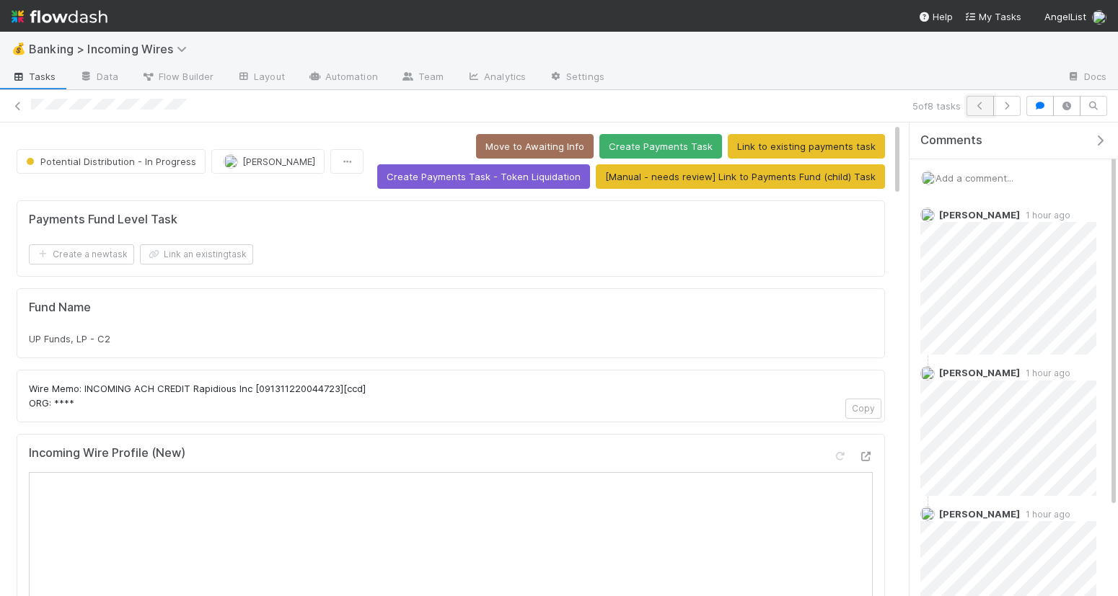
click at [970, 107] on button "button" at bounding box center [979, 106] width 27 height 20
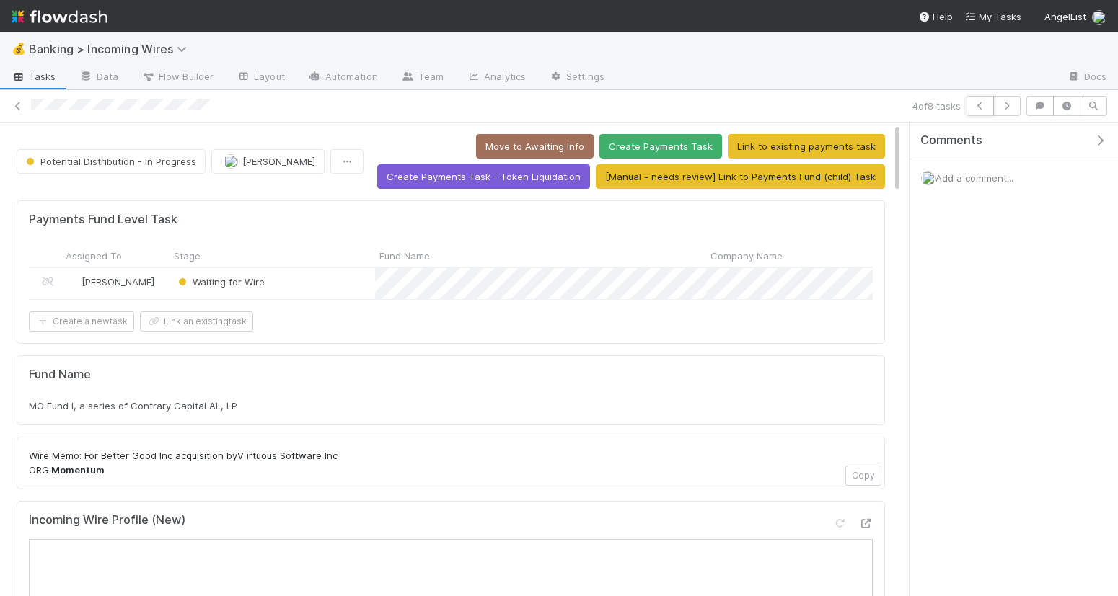
click at [970, 107] on button "button" at bounding box center [979, 106] width 27 height 20
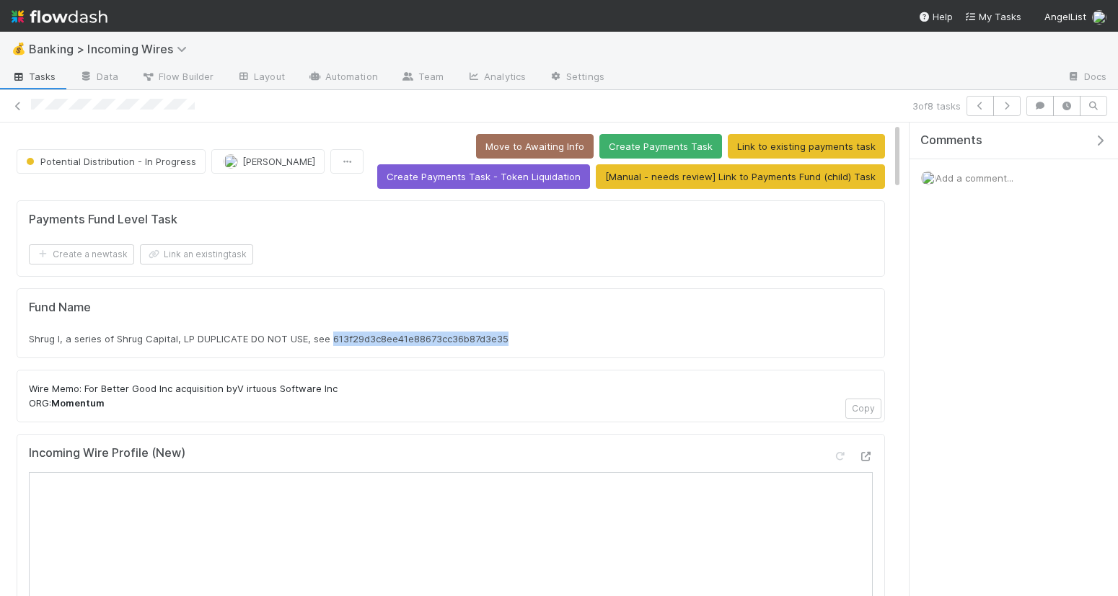
drag, startPoint x: 330, startPoint y: 340, endPoint x: 513, endPoint y: 350, distance: 183.5
click at [513, 350] on div "Fund Name Shrug I, a series of Shrug Capital, LP DUPLICATE DO NOT USE, see 613f…" at bounding box center [451, 323] width 868 height 71
copy span "613f29d3c8ee41e88673cc36b87d3e35"
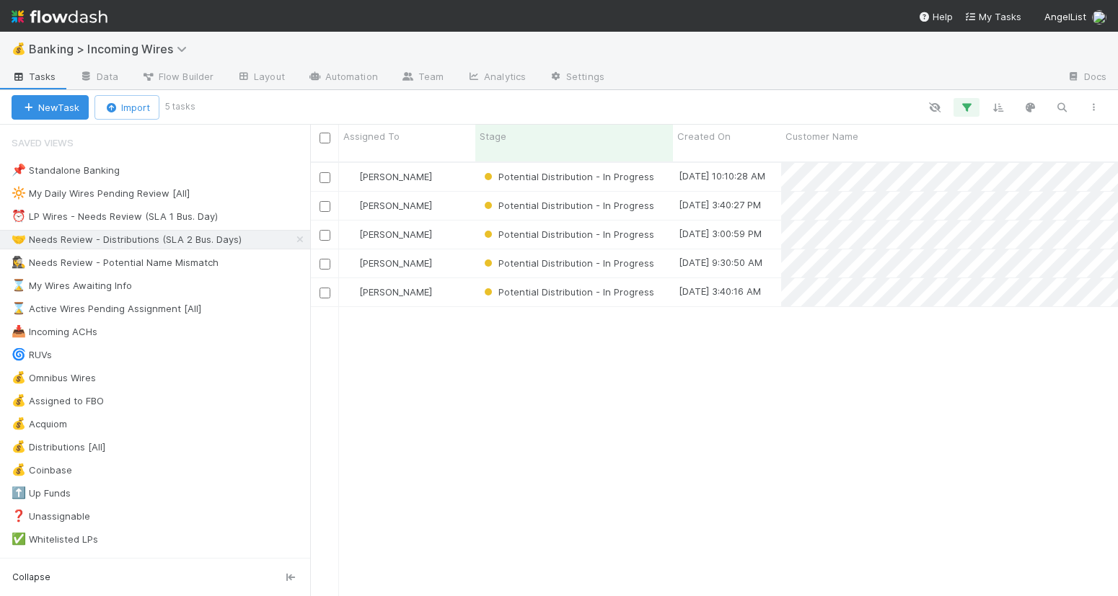
scroll to position [447, 808]
click at [718, 323] on div at bounding box center [559, 298] width 1118 height 596
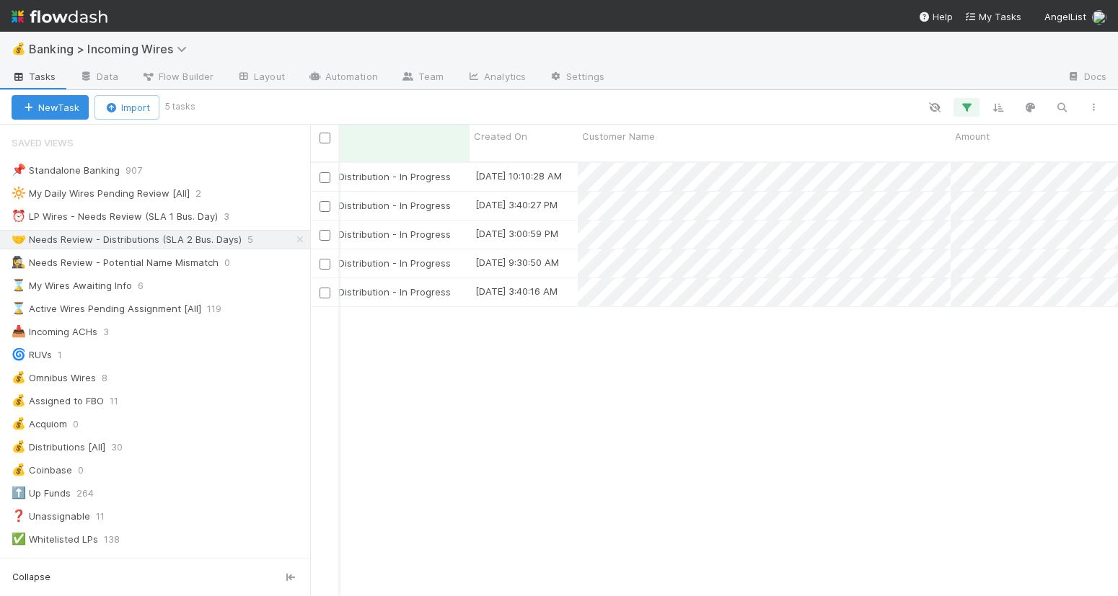
scroll to position [0, 157]
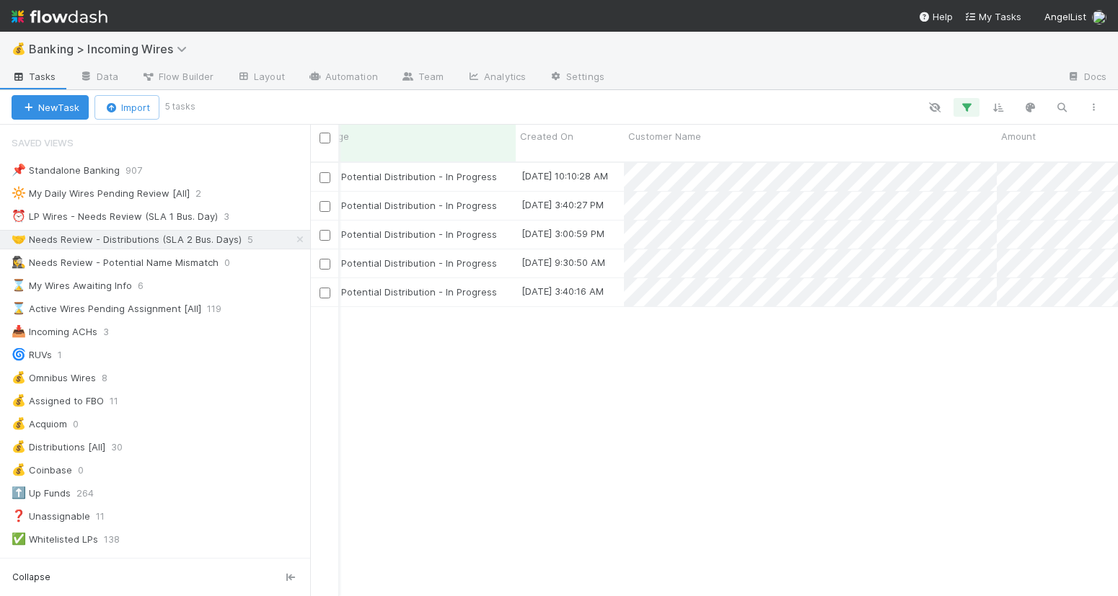
click at [940, 327] on div "Nate Eisenstein Potential Distribution - In Progress 9/3/25, 10:10:28 AM 9/3/25…" at bounding box center [714, 386] width 808 height 446
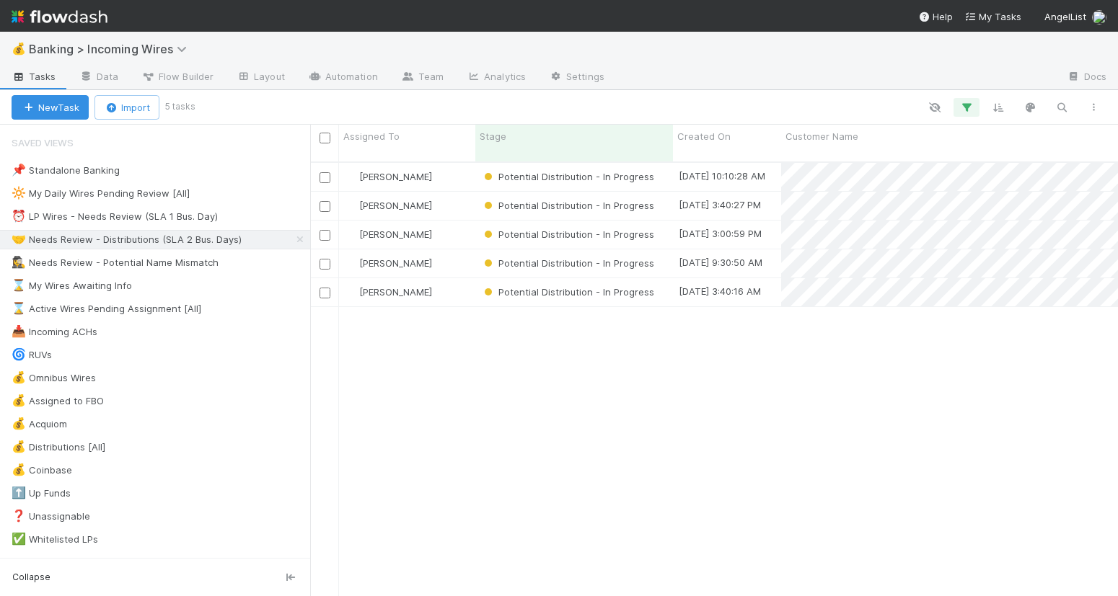
scroll to position [1, 1]
click at [129, 216] on div "⏰ LP Wires - Needs Review (SLA 1 Bus. Day)" at bounding box center [115, 217] width 206 height 18
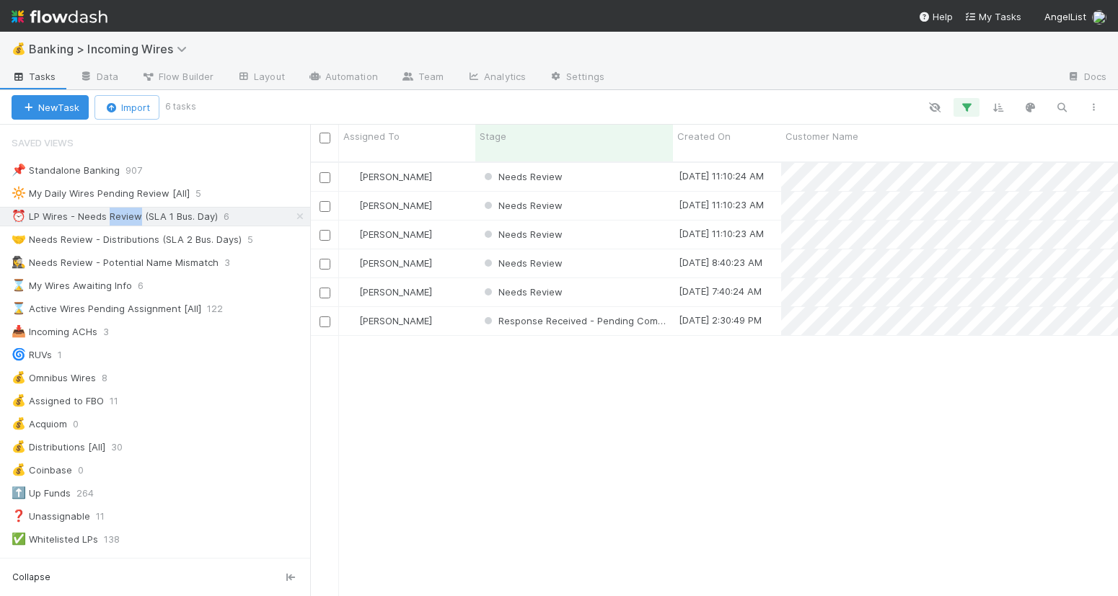
scroll to position [447, 808]
click at [595, 167] on div "Needs Review" at bounding box center [574, 177] width 198 height 28
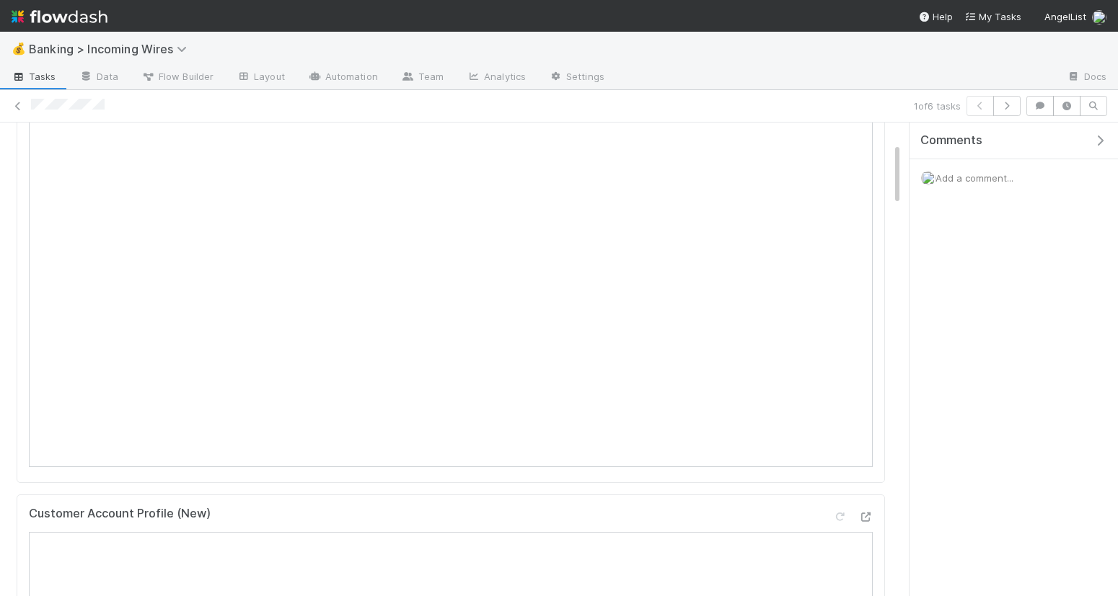
scroll to position [177, 0]
click at [1006, 104] on icon "button" at bounding box center [1006, 106] width 14 height 9
click at [1009, 104] on icon "button" at bounding box center [1006, 106] width 14 height 9
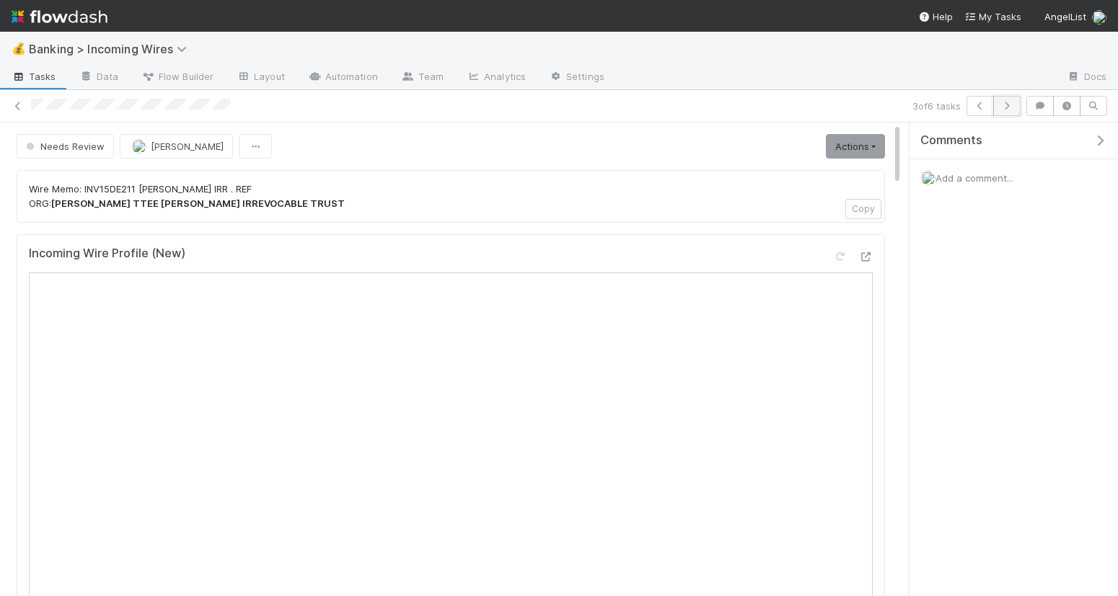
click at [1011, 107] on icon "button" at bounding box center [1006, 106] width 14 height 9
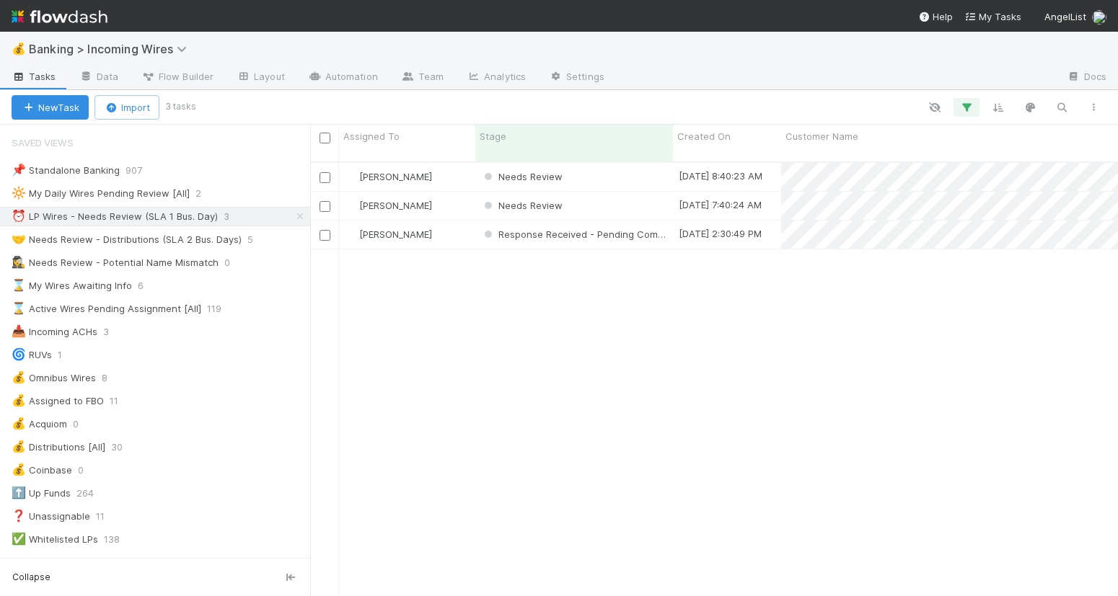
scroll to position [1, 1]
click at [120, 242] on div "🤝 Needs Review - Distributions (SLA 2 Bus. Days)" at bounding box center [127, 240] width 230 height 18
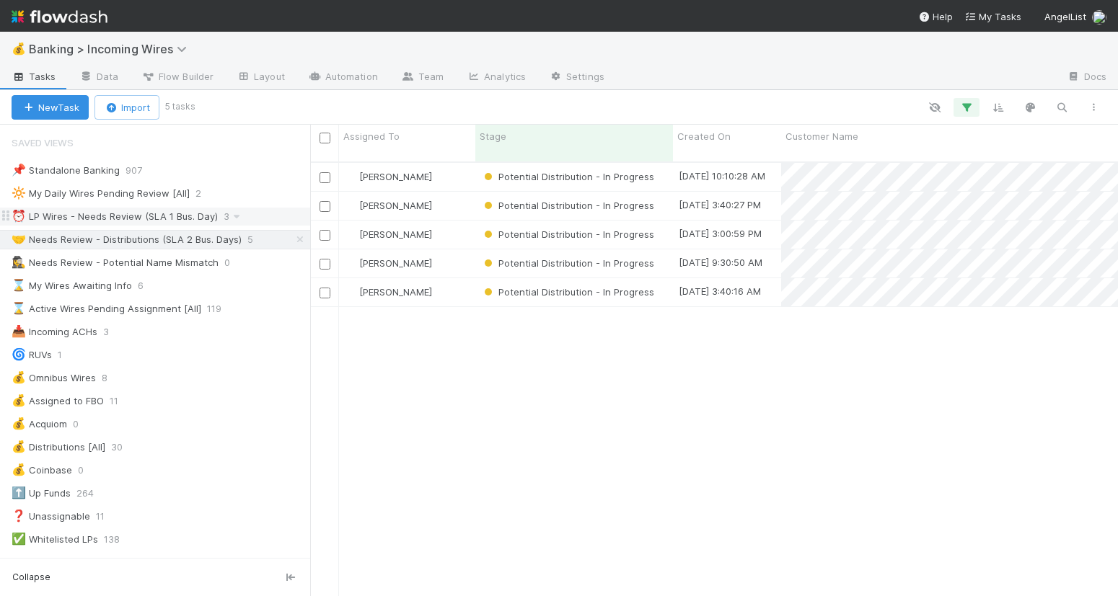
scroll to position [447, 808]
click at [113, 214] on div "⏰ LP Wires - Needs Review (SLA 1 Bus. Day)" at bounding box center [115, 217] width 206 height 18
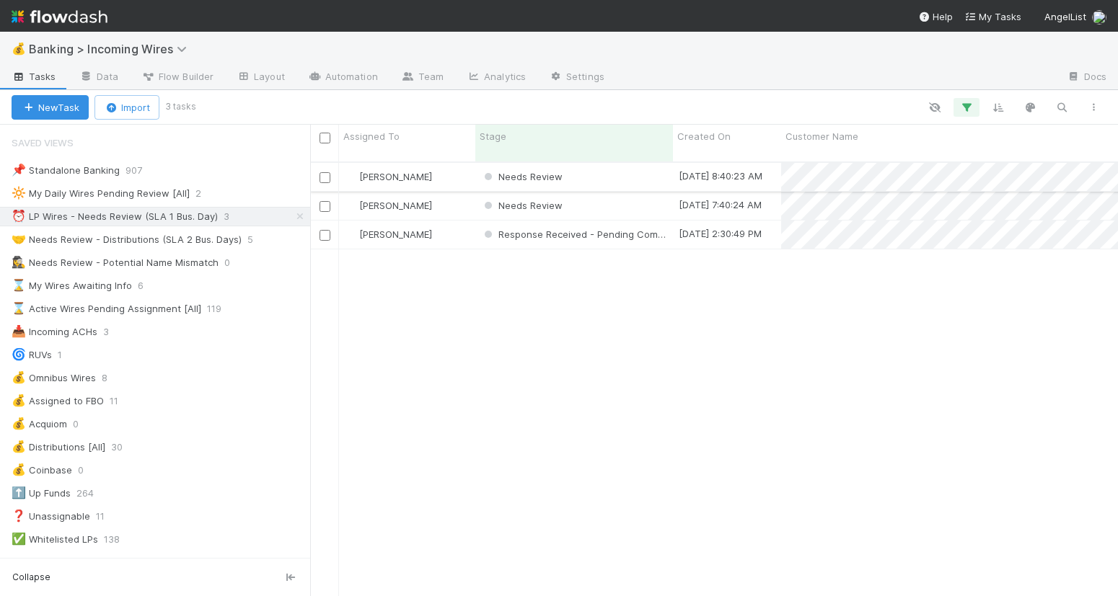
scroll to position [0, 1]
click at [632, 165] on div "Needs Review" at bounding box center [573, 177] width 198 height 28
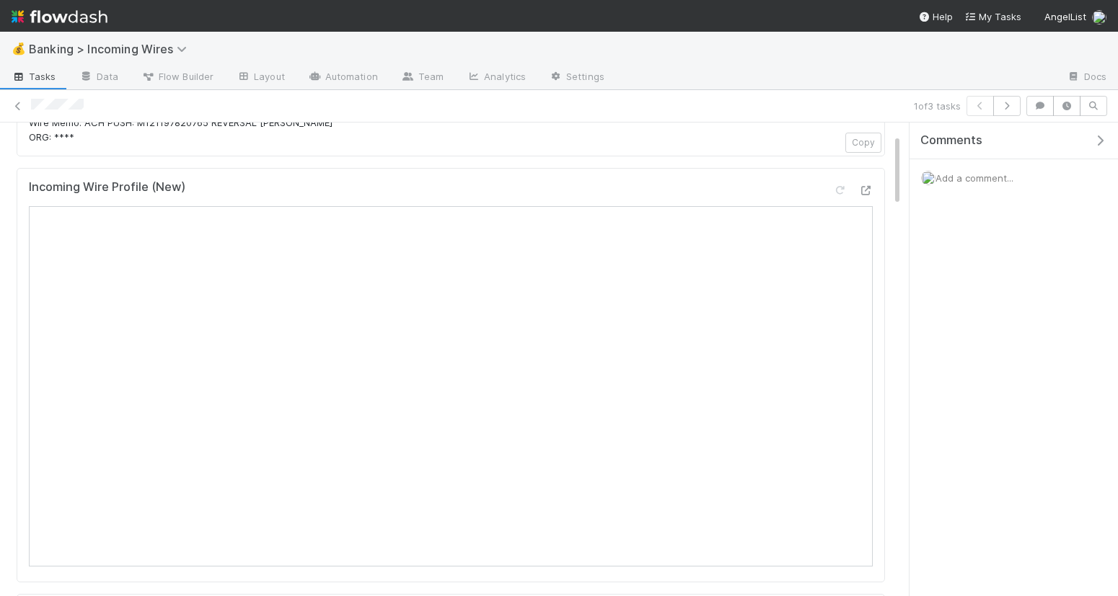
scroll to position [42, 0]
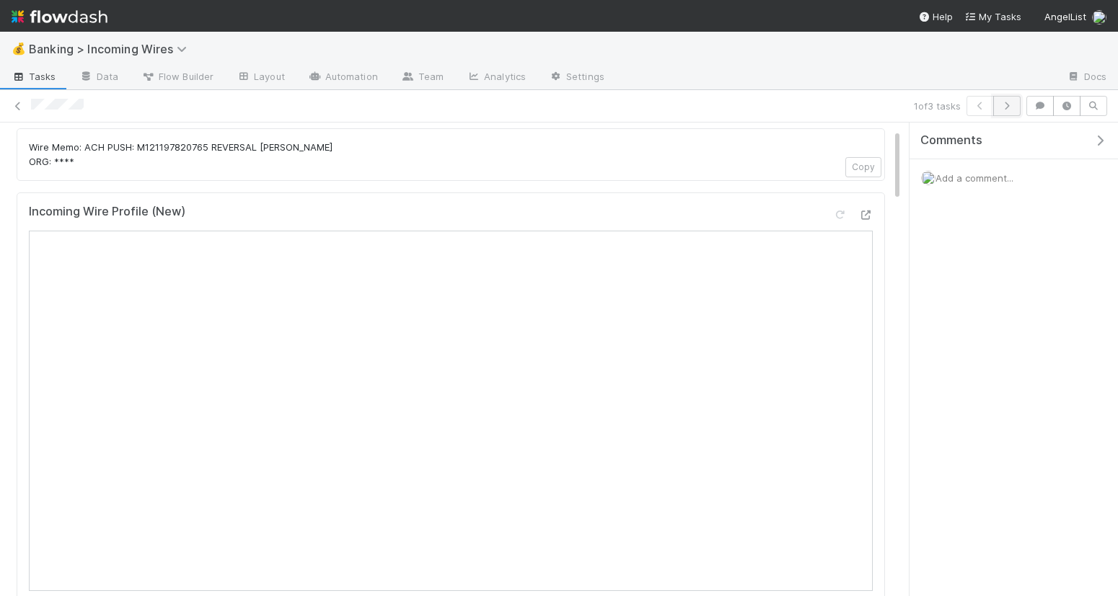
click at [1005, 114] on button "button" at bounding box center [1006, 106] width 27 height 20
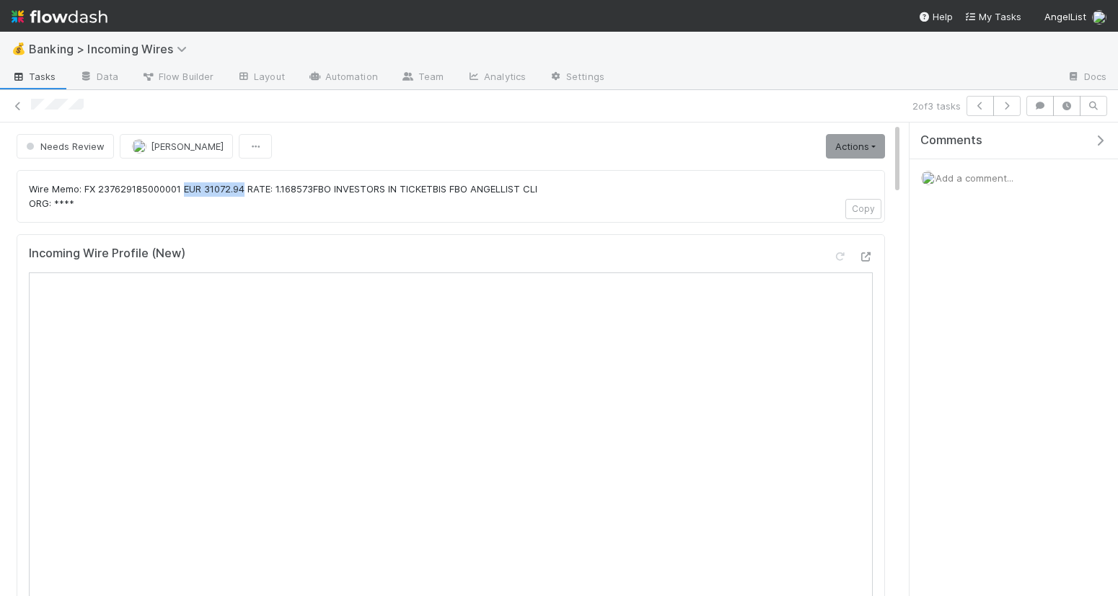
drag, startPoint x: 185, startPoint y: 190, endPoint x: 246, endPoint y: 193, distance: 61.4
click at [246, 193] on p "Wire Memo: FX 237629185000001 EUR 31072.94 RATE: 1.168573FBO INVESTORS IN TICKE…" at bounding box center [451, 196] width 844 height 28
click at [239, 193] on p "Wire Memo: FX 237629185000001 EUR 31072.94 RATE: 1.168573FBO INVESTORS IN TICKE…" at bounding box center [451, 196] width 844 height 28
drag, startPoint x: 206, startPoint y: 189, endPoint x: 244, endPoint y: 191, distance: 38.3
click at [244, 191] on p "Wire Memo: FX 237629185000001 EUR 31072.94 RATE: 1.168573FBO INVESTORS IN TICKE…" at bounding box center [451, 196] width 844 height 28
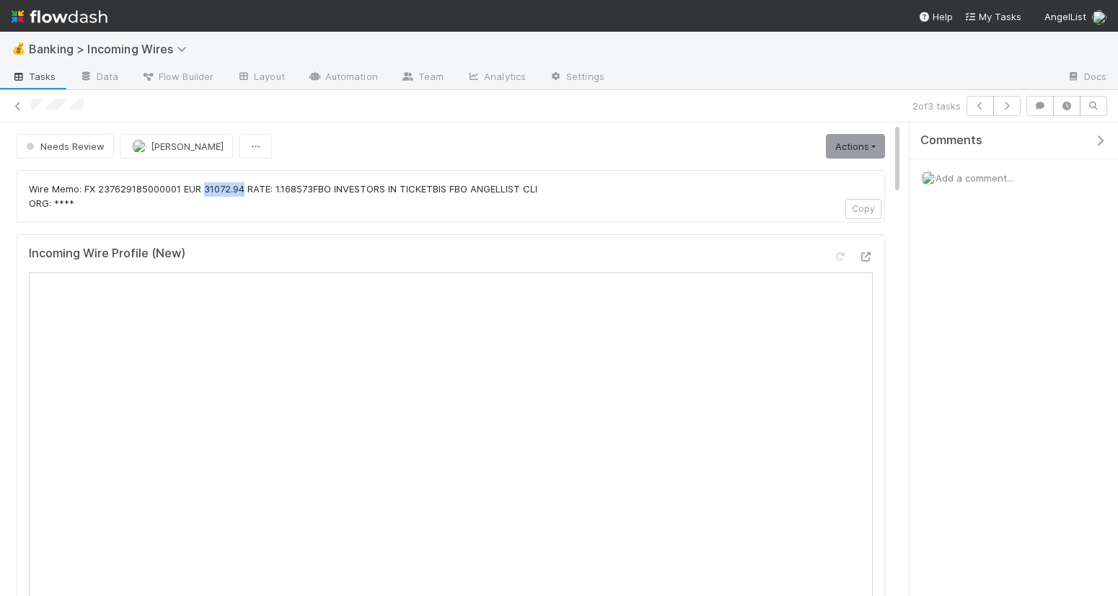
copy p "31072.94"
click at [273, 196] on p "Wire Memo: FX 237629185000001 EUR 31072.94 RATE: 1.168573FBO INVESTORS IN TICKE…" at bounding box center [451, 196] width 844 height 28
drag, startPoint x: 280, startPoint y: 188, endPoint x: 319, endPoint y: 189, distance: 38.2
click at [319, 189] on p "Wire Memo: FX 237629185000001 EUR 31072.94 RATE: 1.168573FBO INVESTORS IN TICKE…" at bounding box center [451, 196] width 844 height 28
drag, startPoint x: 279, startPoint y: 187, endPoint x: 319, endPoint y: 188, distance: 39.7
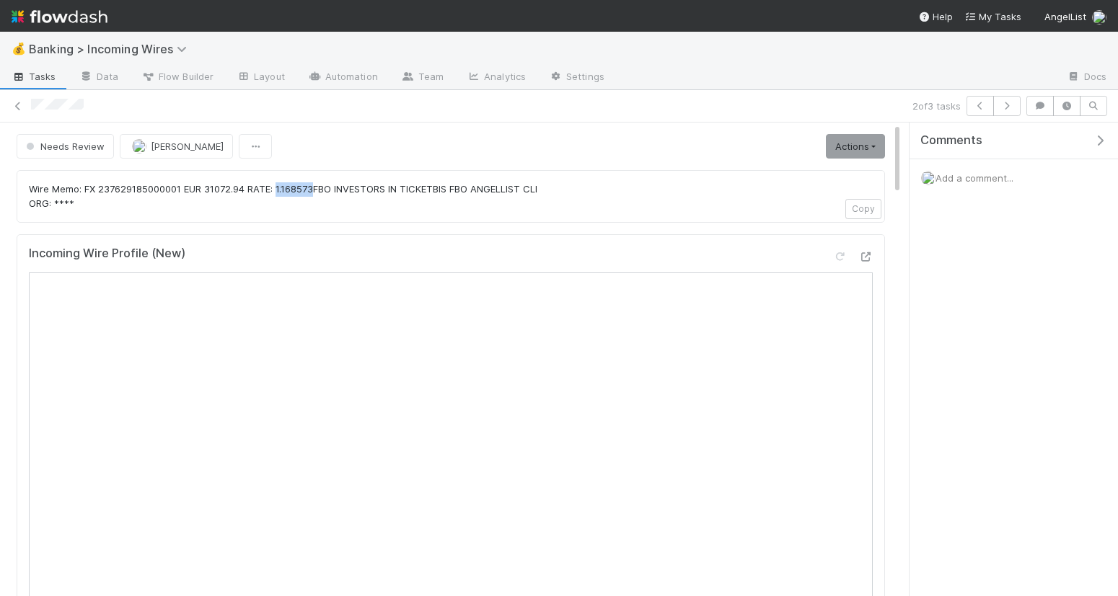
click at [318, 188] on p "Wire Memo: FX 237629185000001 EUR 31072.94 RATE: 1.168573FBO INVESTORS IN TICKE…" at bounding box center [451, 196] width 844 height 28
copy p "1.168573"
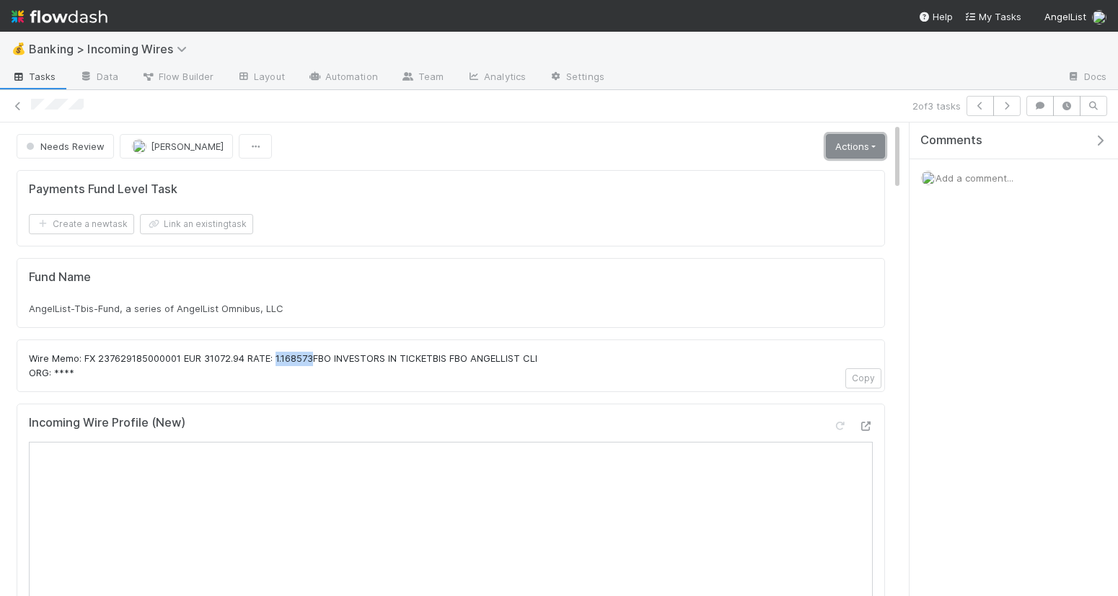
click at [872, 143] on link "Actions" at bounding box center [855, 146] width 59 height 25
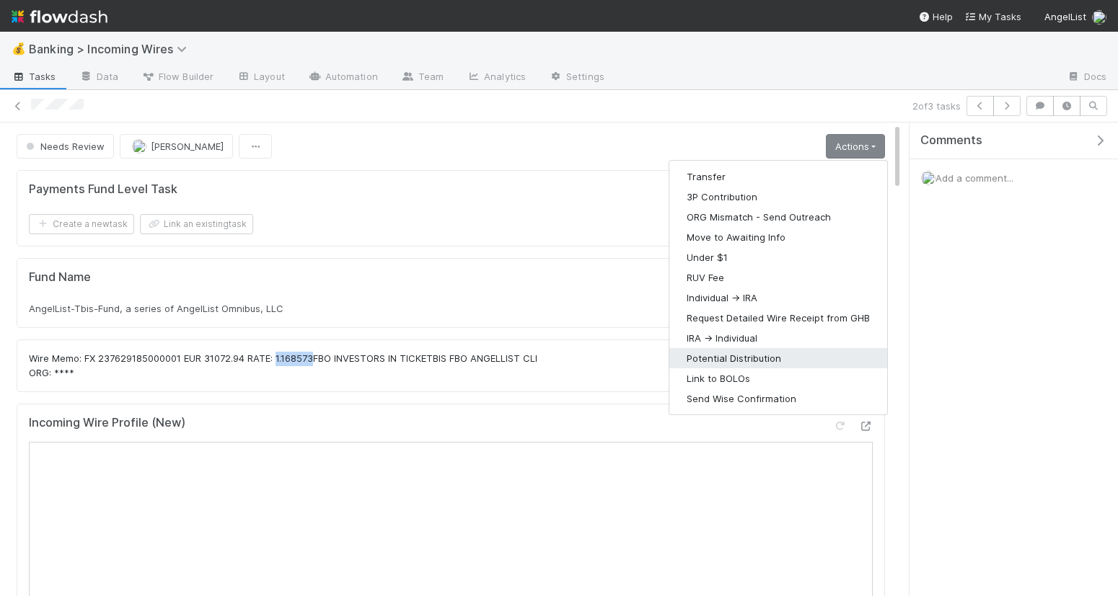
click at [766, 353] on button "Potential Distribution" at bounding box center [778, 358] width 218 height 20
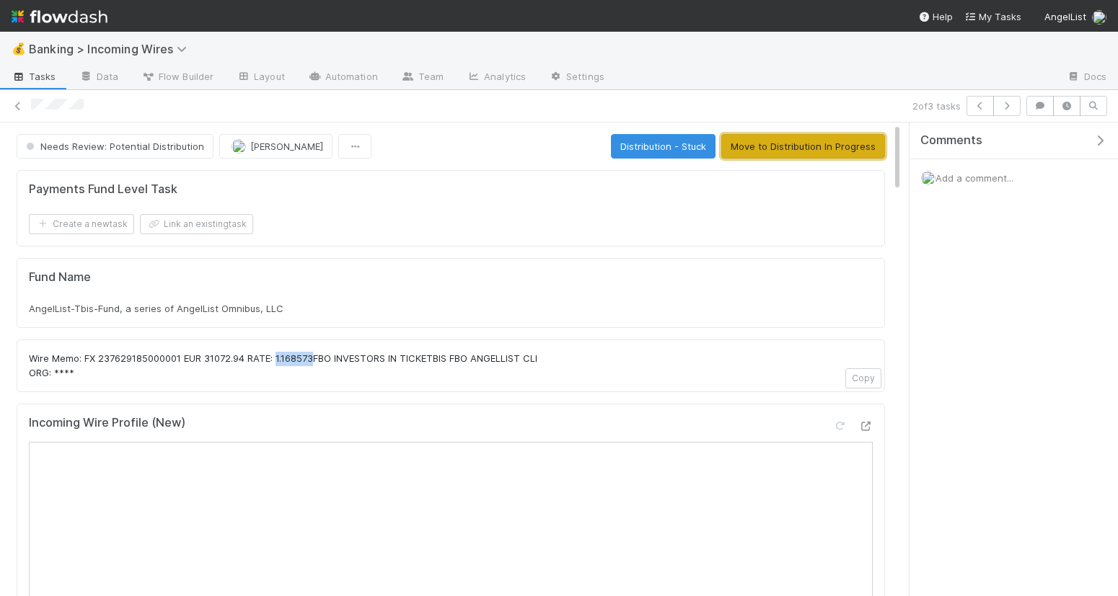
click at [787, 148] on button "Move to Distribution In Progress" at bounding box center [803, 146] width 164 height 25
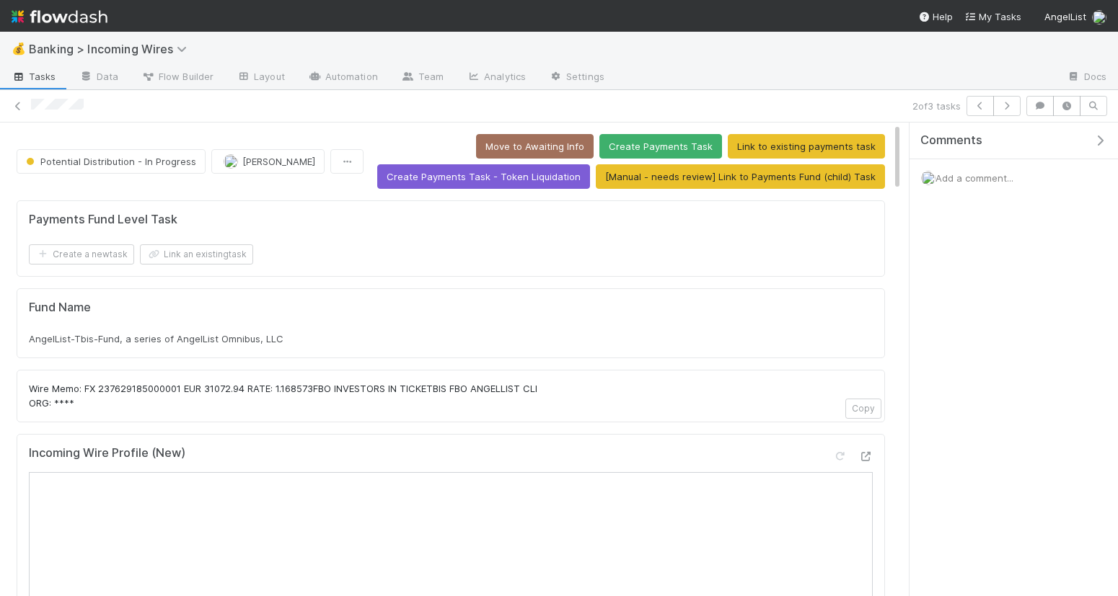
click at [187, 340] on span "AngelList-Tbis-Fund, a series of AngelList Omnibus, LLC" at bounding box center [156, 339] width 255 height 12
copy div "AngelList-Tbis-Fund, a series of AngelList Omnibus, LLC"
click at [203, 252] on button "Link an existing task" at bounding box center [196, 254] width 113 height 20
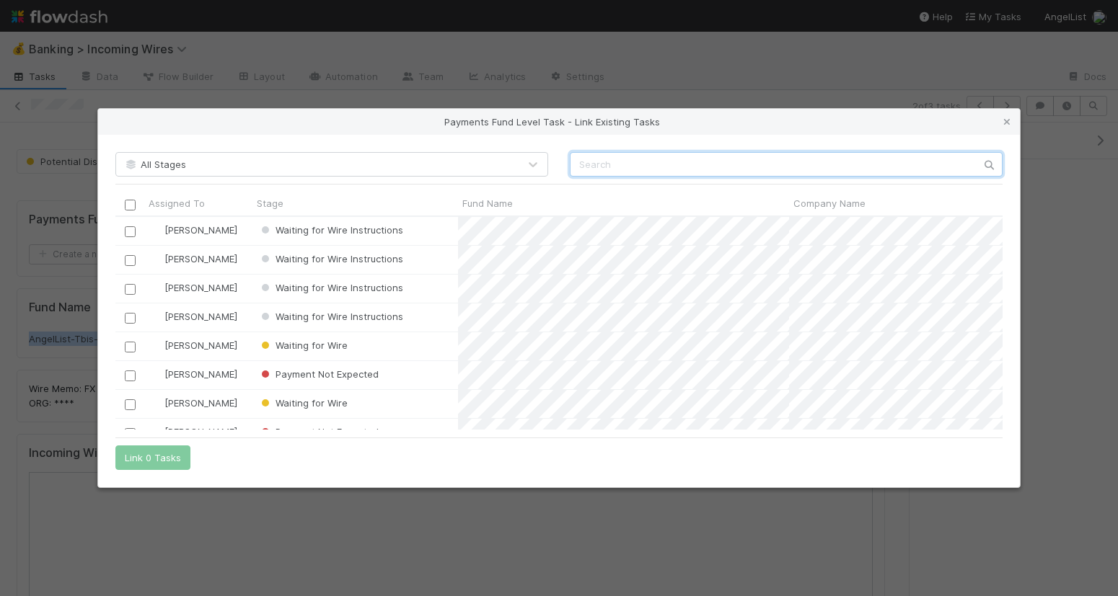
click at [619, 164] on input "text" at bounding box center [786, 164] width 433 height 25
paste input "AngelList-Tbis-Fund, a series of AngelList Omnibus, LLC"
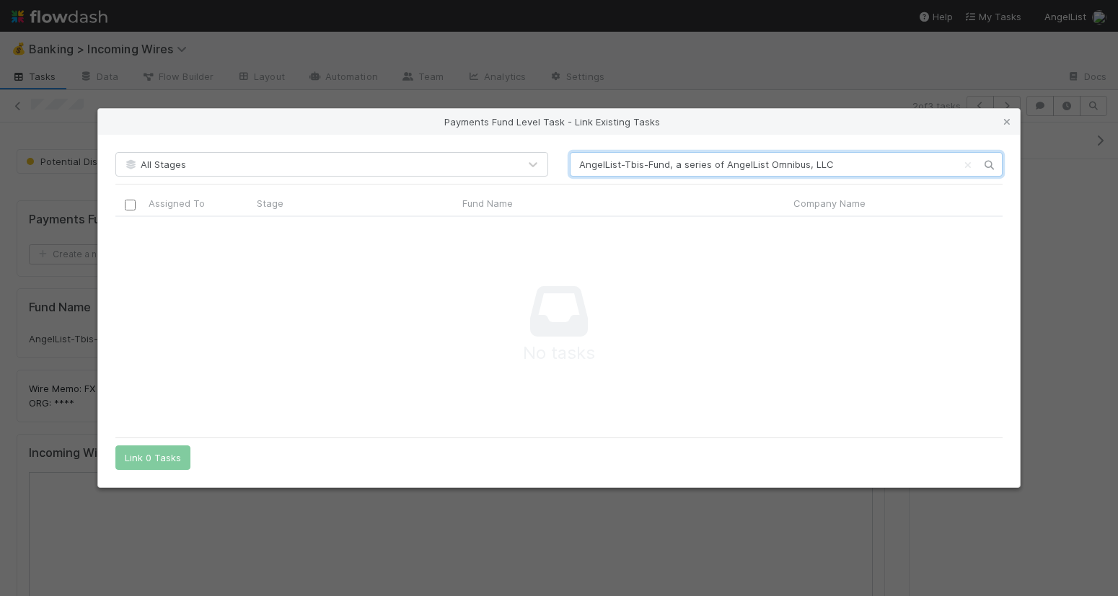
click at [606, 160] on input "AngelList-Tbis-Fund, a series of AngelList Omnibus, LLC" at bounding box center [786, 164] width 433 height 25
type input "ticketbis"
click at [1007, 118] on icon at bounding box center [1006, 122] width 14 height 9
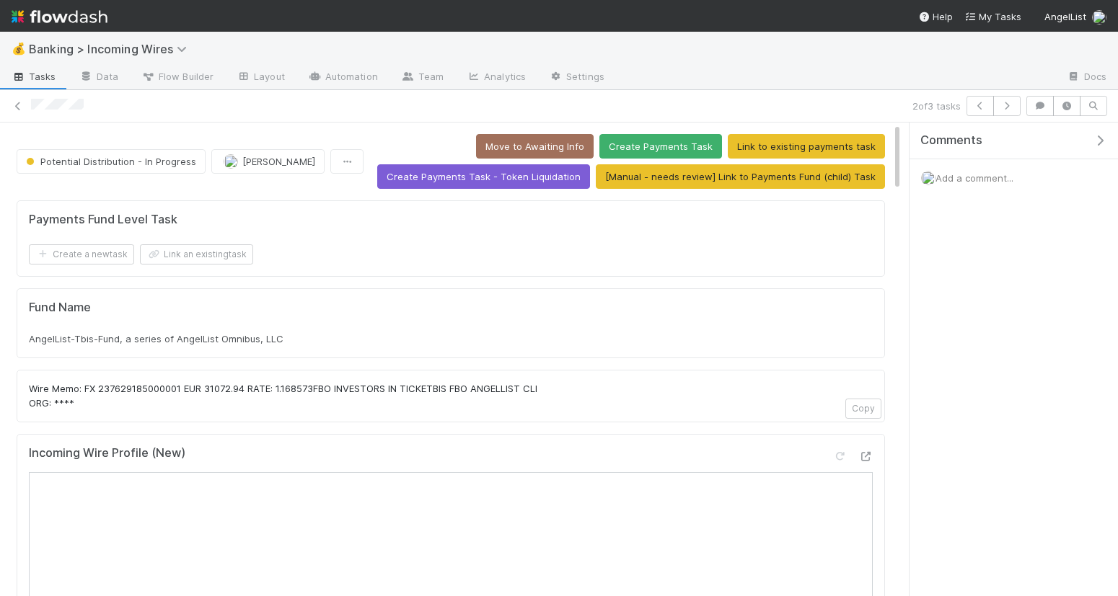
click at [979, 175] on span "Add a comment..." at bounding box center [974, 178] width 78 height 12
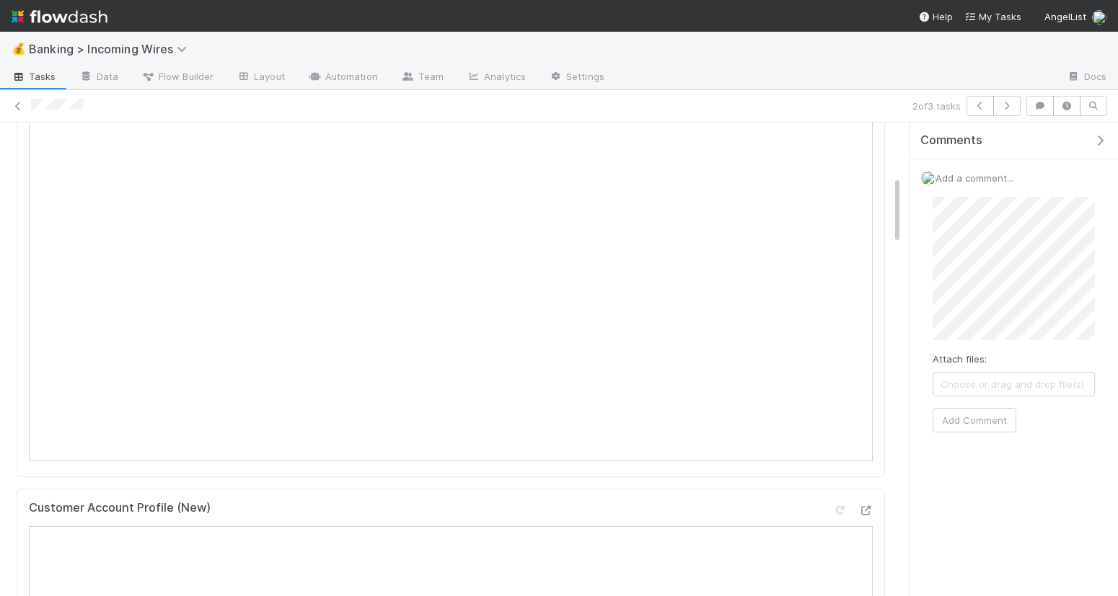
scroll to position [0, 0]
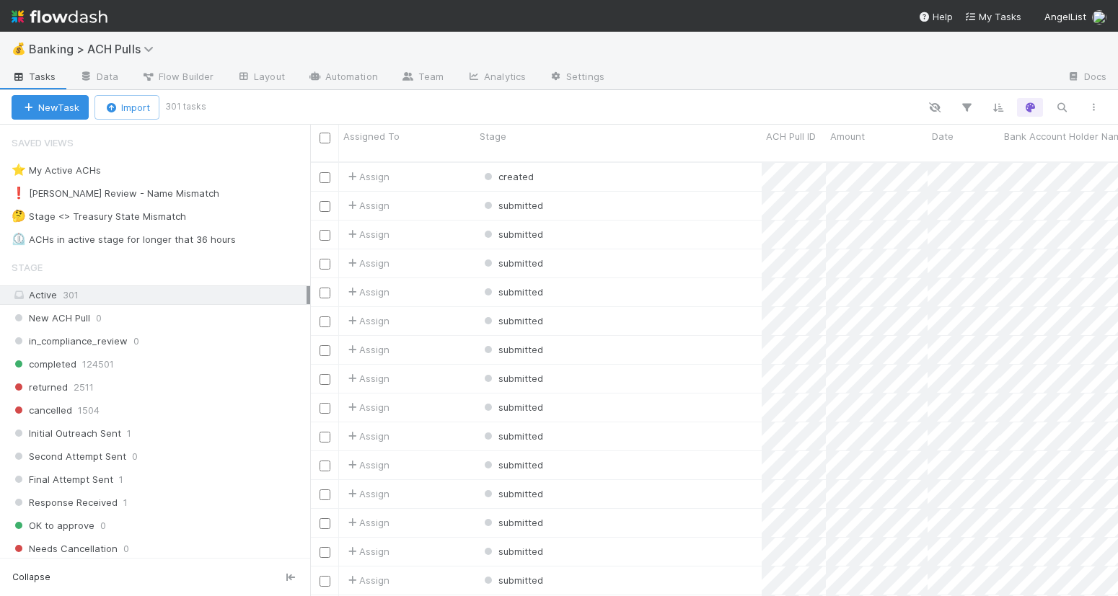
scroll to position [447, 808]
click at [169, 239] on div "⏲️ ACHs in active stage for longer that 36 hours" at bounding box center [124, 240] width 224 height 18
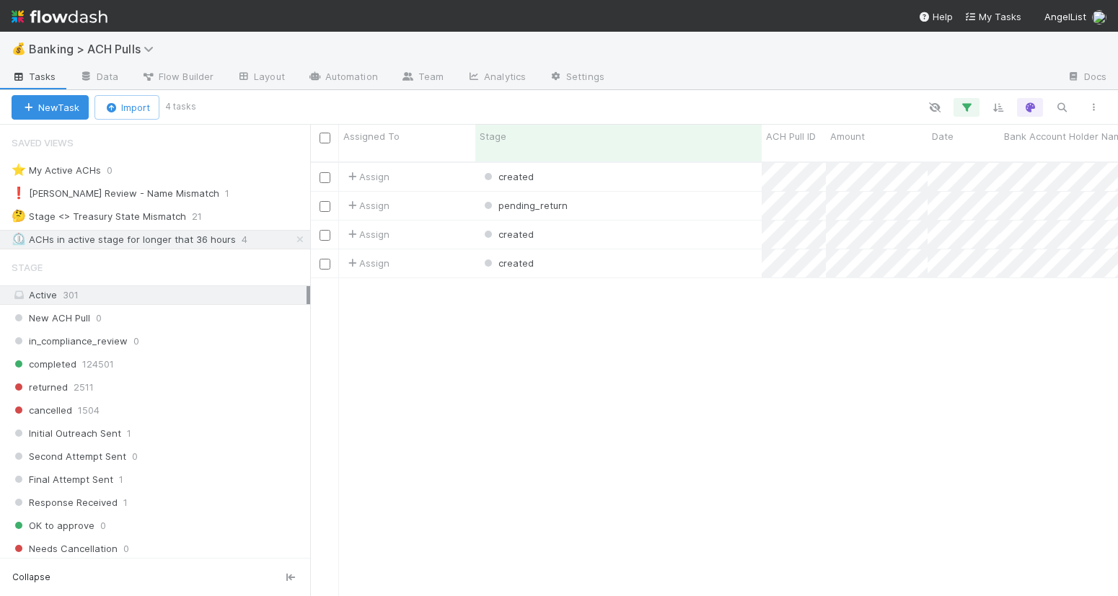
scroll to position [447, 808]
click at [708, 192] on div "pending_return" at bounding box center [618, 206] width 286 height 28
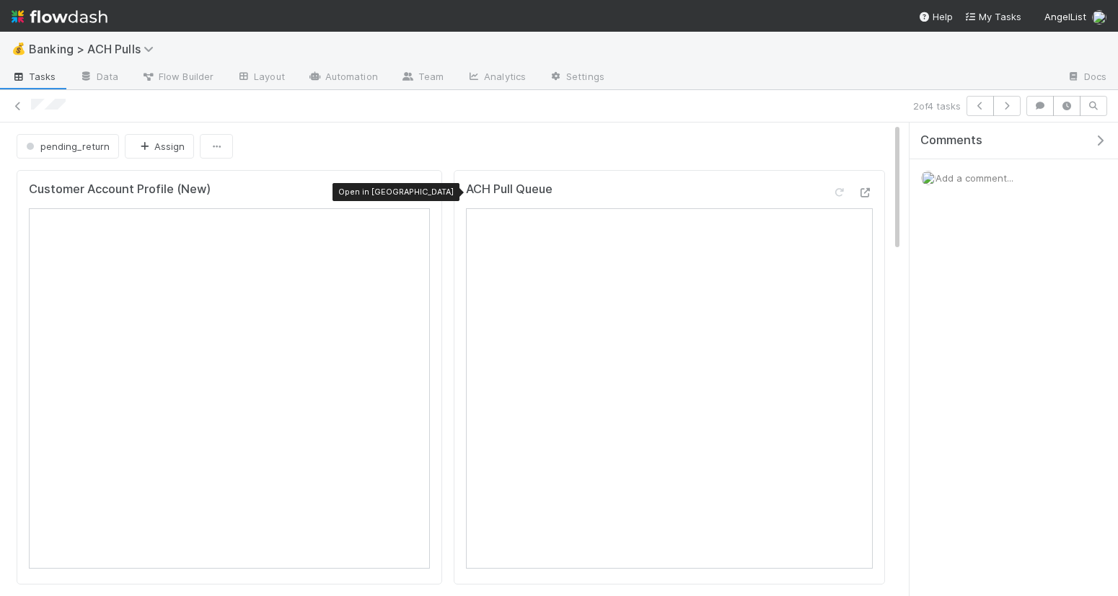
click at [422, 193] on icon at bounding box center [422, 192] width 14 height 9
click at [48, 155] on button "pending_return" at bounding box center [68, 146] width 102 height 25
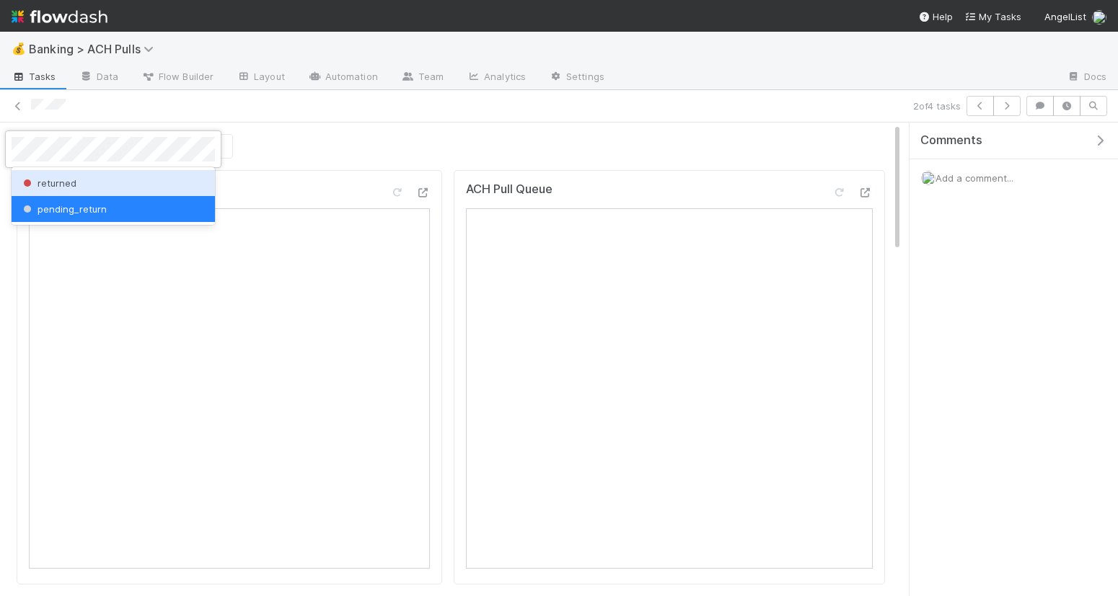
click at [84, 182] on div "returned" at bounding box center [113, 183] width 203 height 26
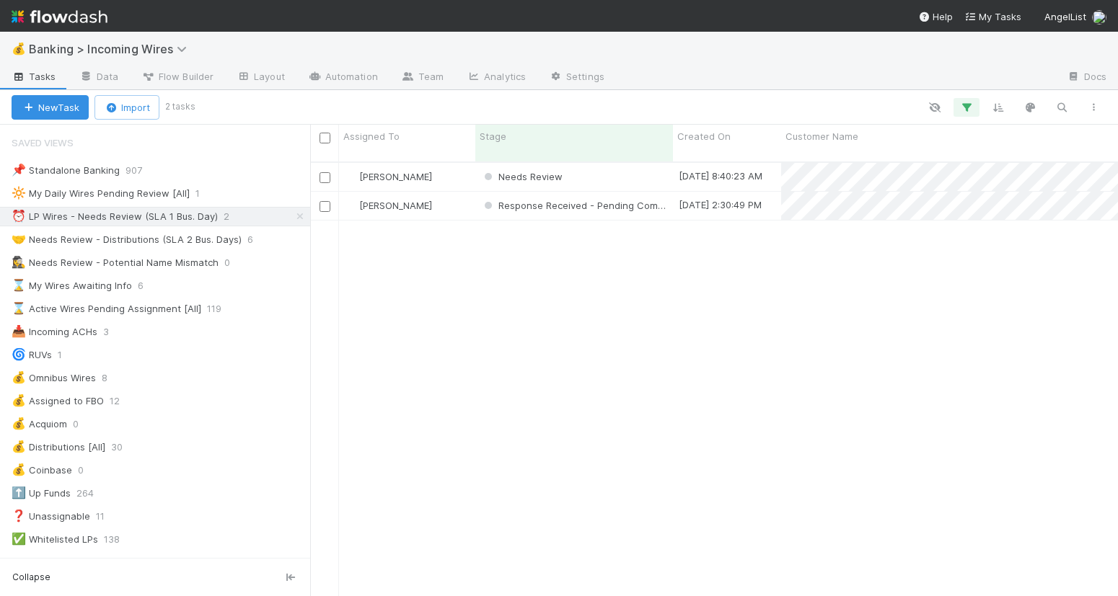
scroll to position [1, 1]
click at [585, 167] on div "Needs Review" at bounding box center [574, 177] width 198 height 28
